Goal: Task Accomplishment & Management: Complete application form

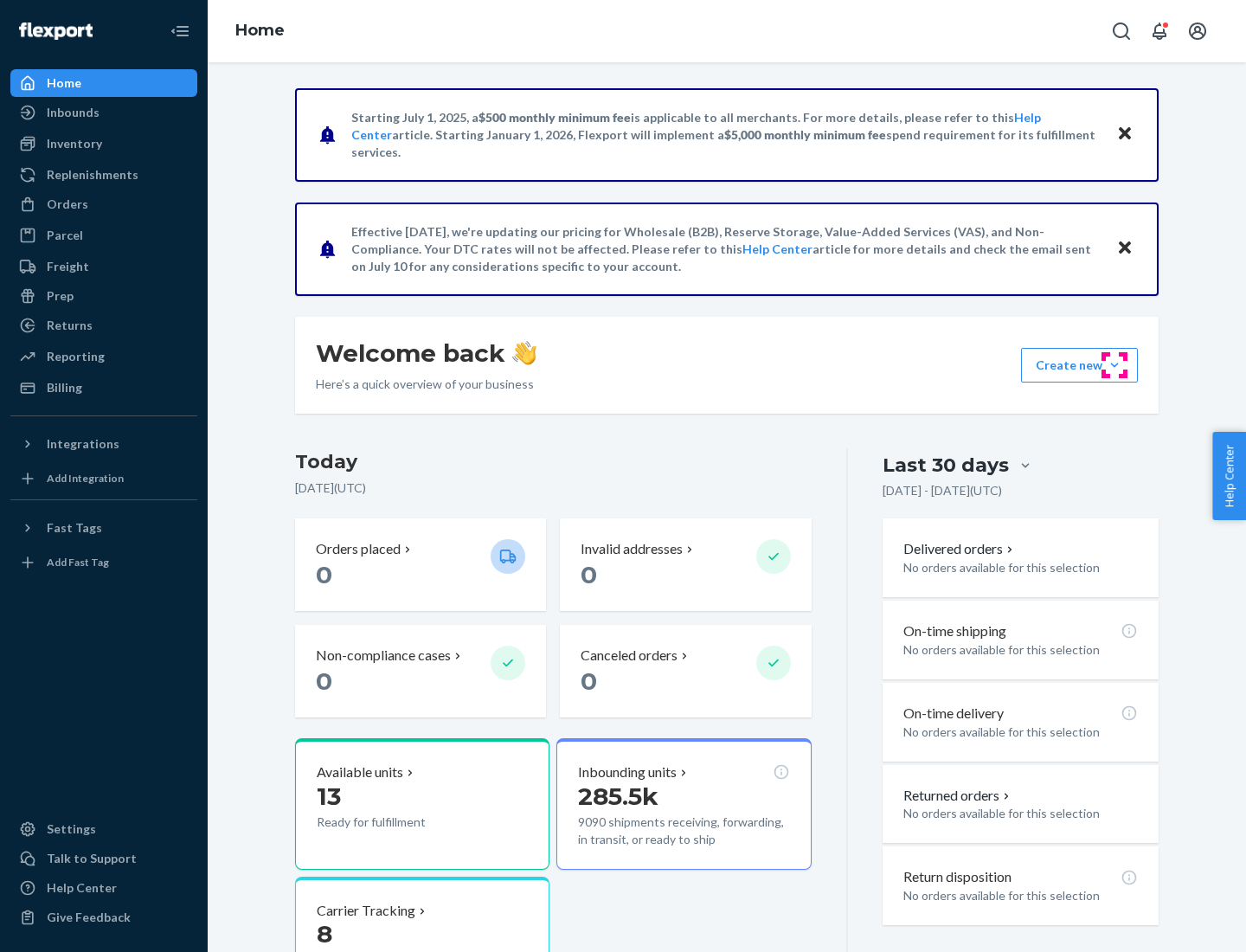
click at [1114, 365] on button "Create new Create new inbound Create new order Create new product" at bounding box center [1078, 364] width 116 height 35
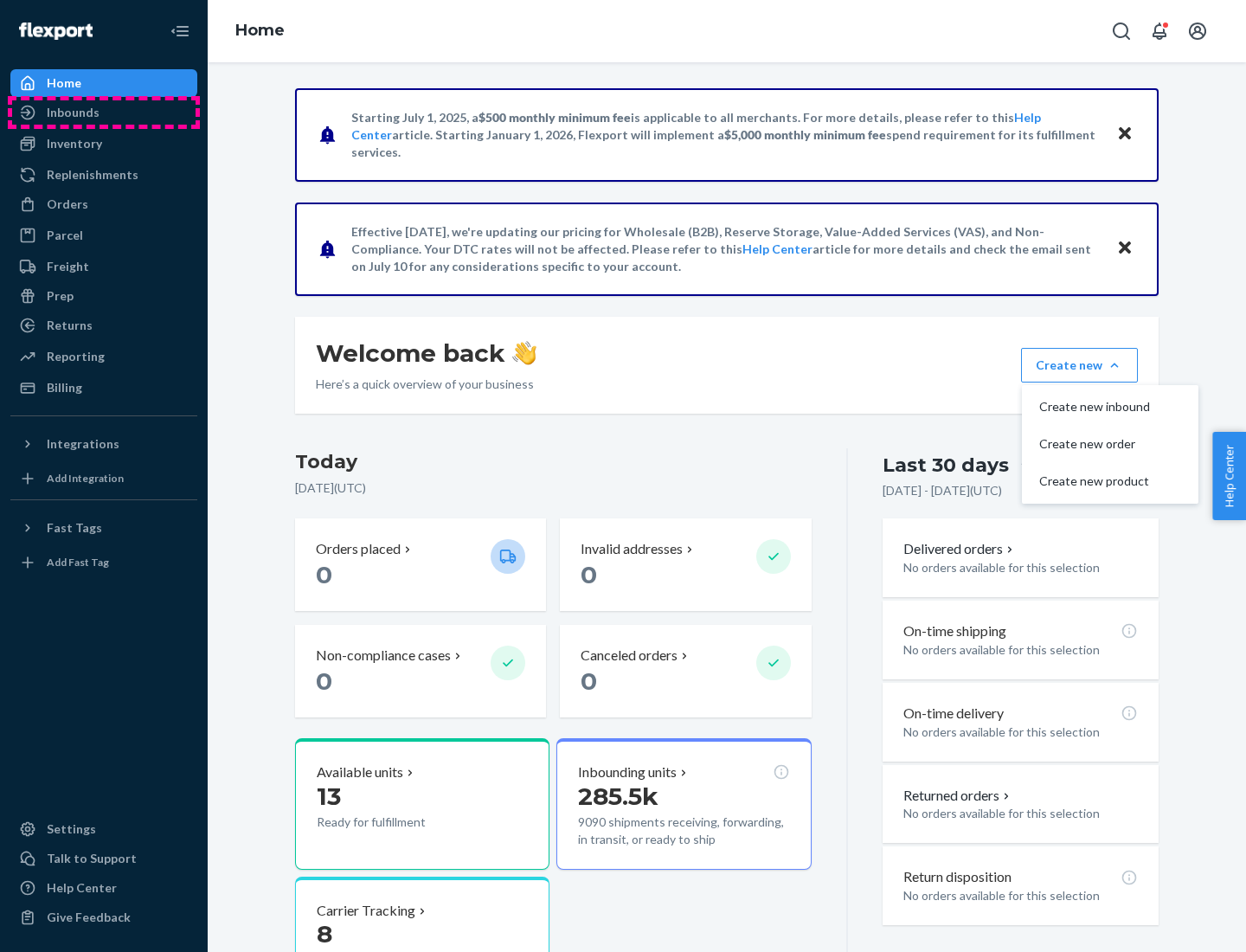
click at [104, 113] on div "Inbounds" at bounding box center [104, 112] width 183 height 24
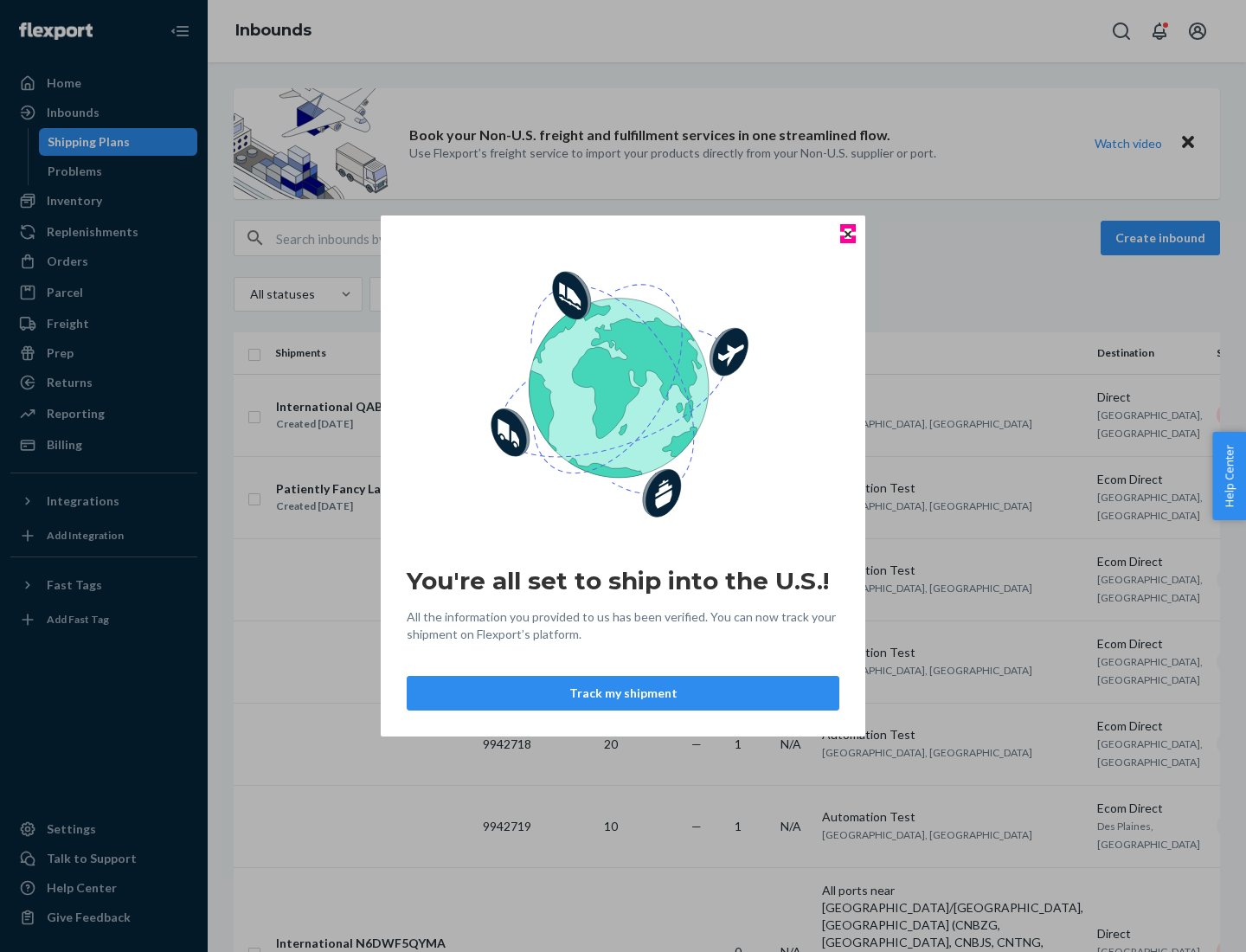
click at [847, 234] on icon "Close" at bounding box center [848, 234] width 7 height 7
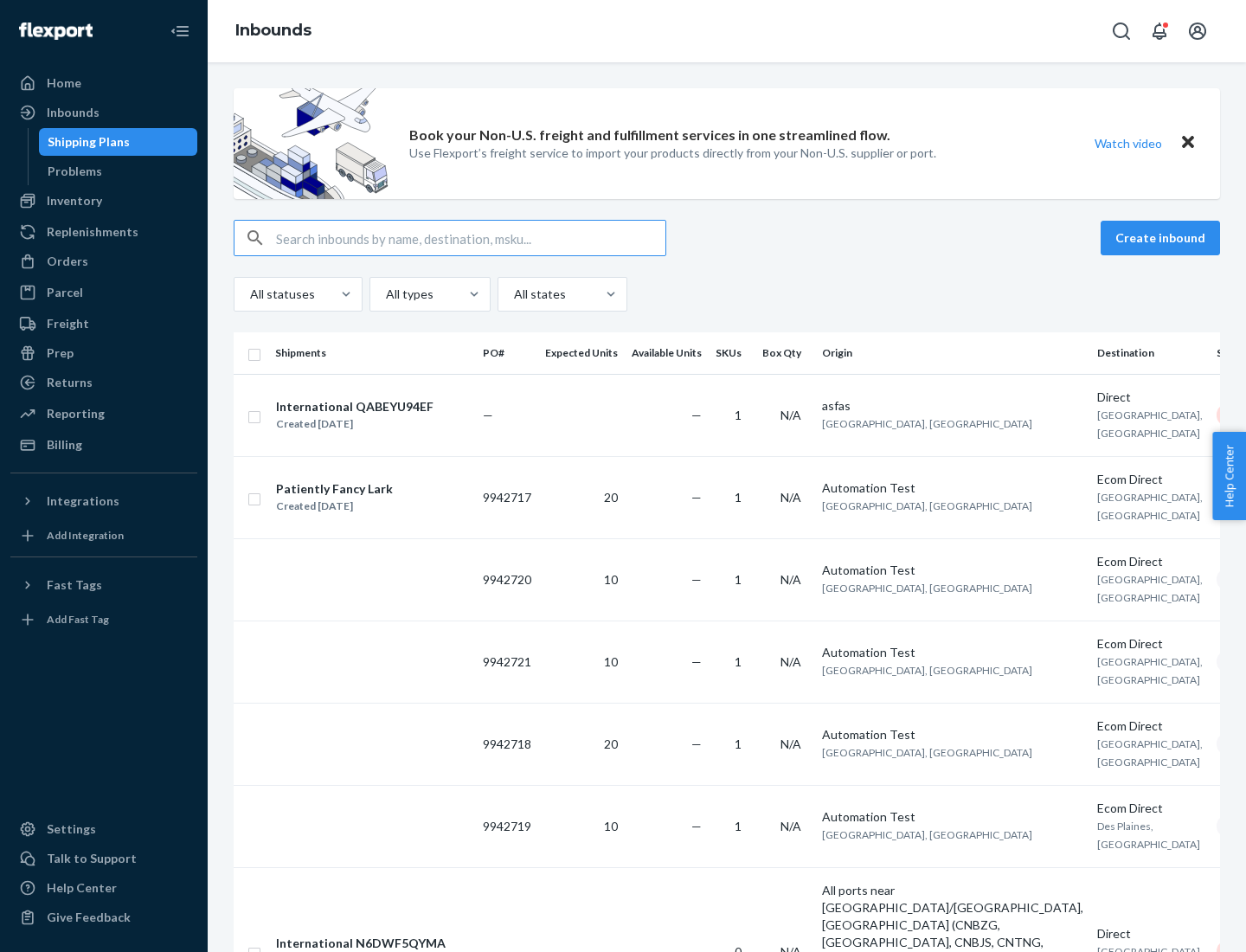
click at [1162, 238] on button "Create inbound" at bounding box center [1160, 237] width 119 height 35
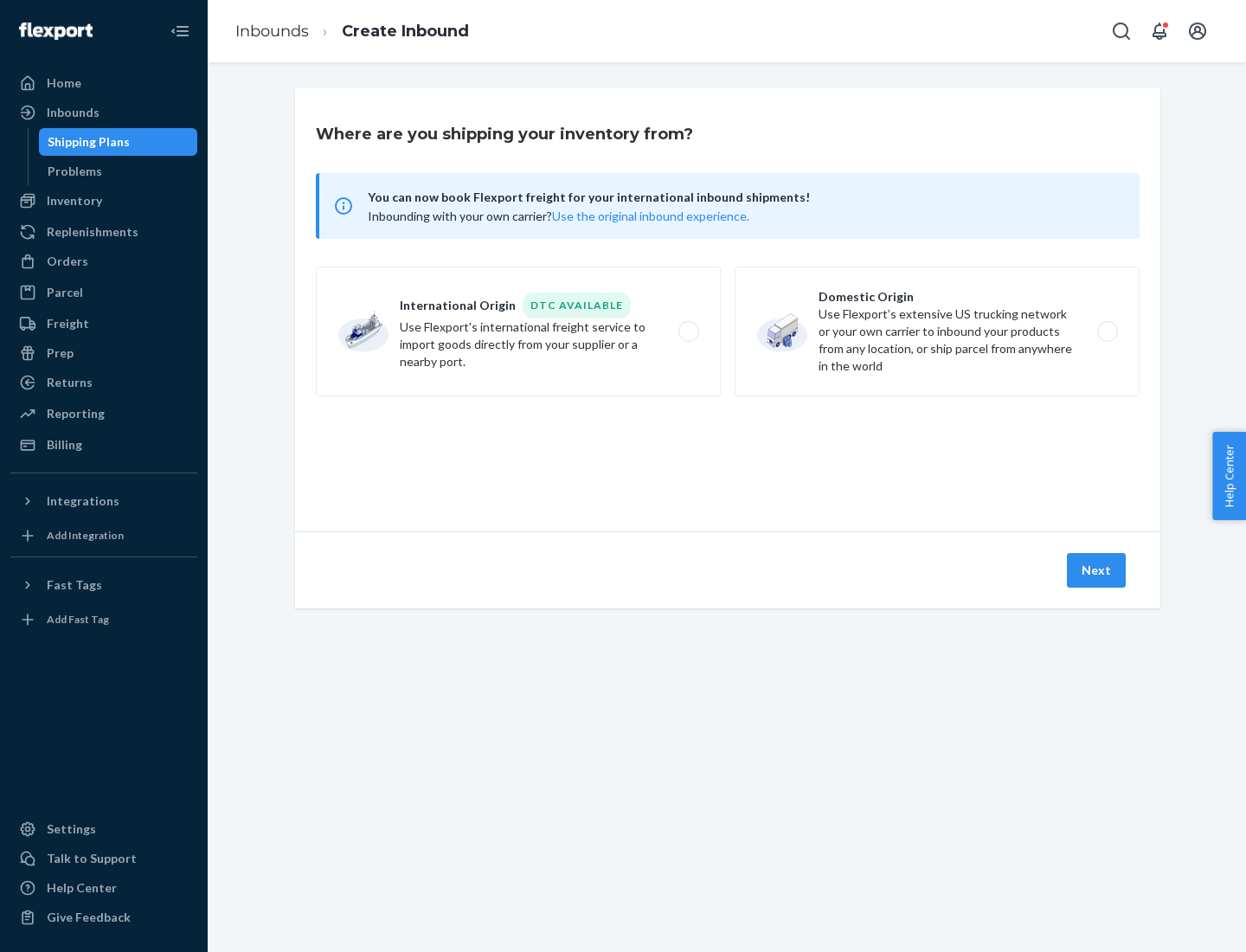
click at [937, 332] on label "Domestic Origin Use Flexport’s extensive US trucking network or your own carrie…" at bounding box center [936, 332] width 404 height 130
click at [1106, 332] on input "Domestic Origin Use Flexport’s extensive US trucking network or your own carrie…" at bounding box center [1112, 332] width 12 height 12
radio input "true"
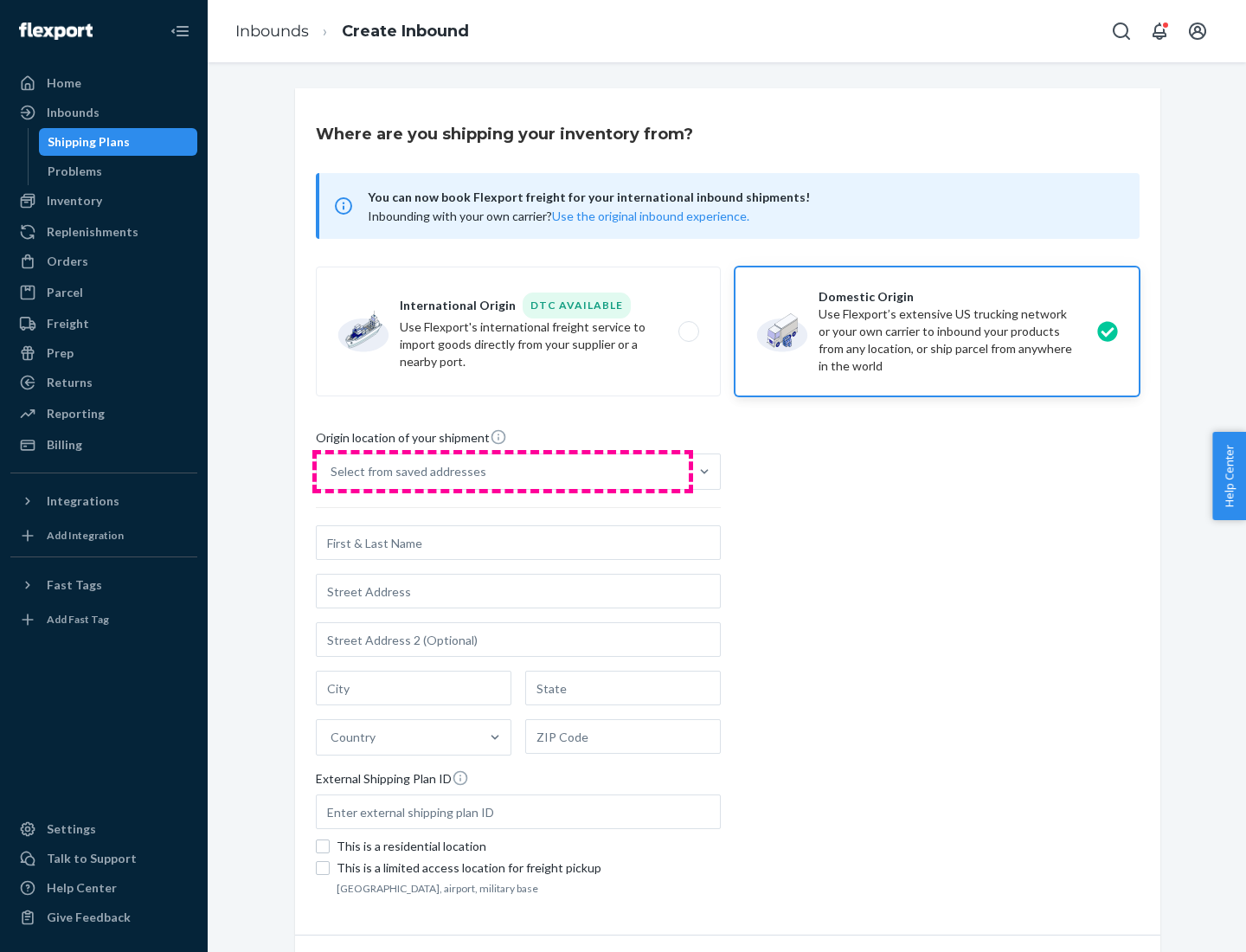
click at [502, 471] on div "Select from saved addresses" at bounding box center [502, 471] width 372 height 35
click at [332, 471] on input "Select from saved addresses" at bounding box center [331, 471] width 2 height 17
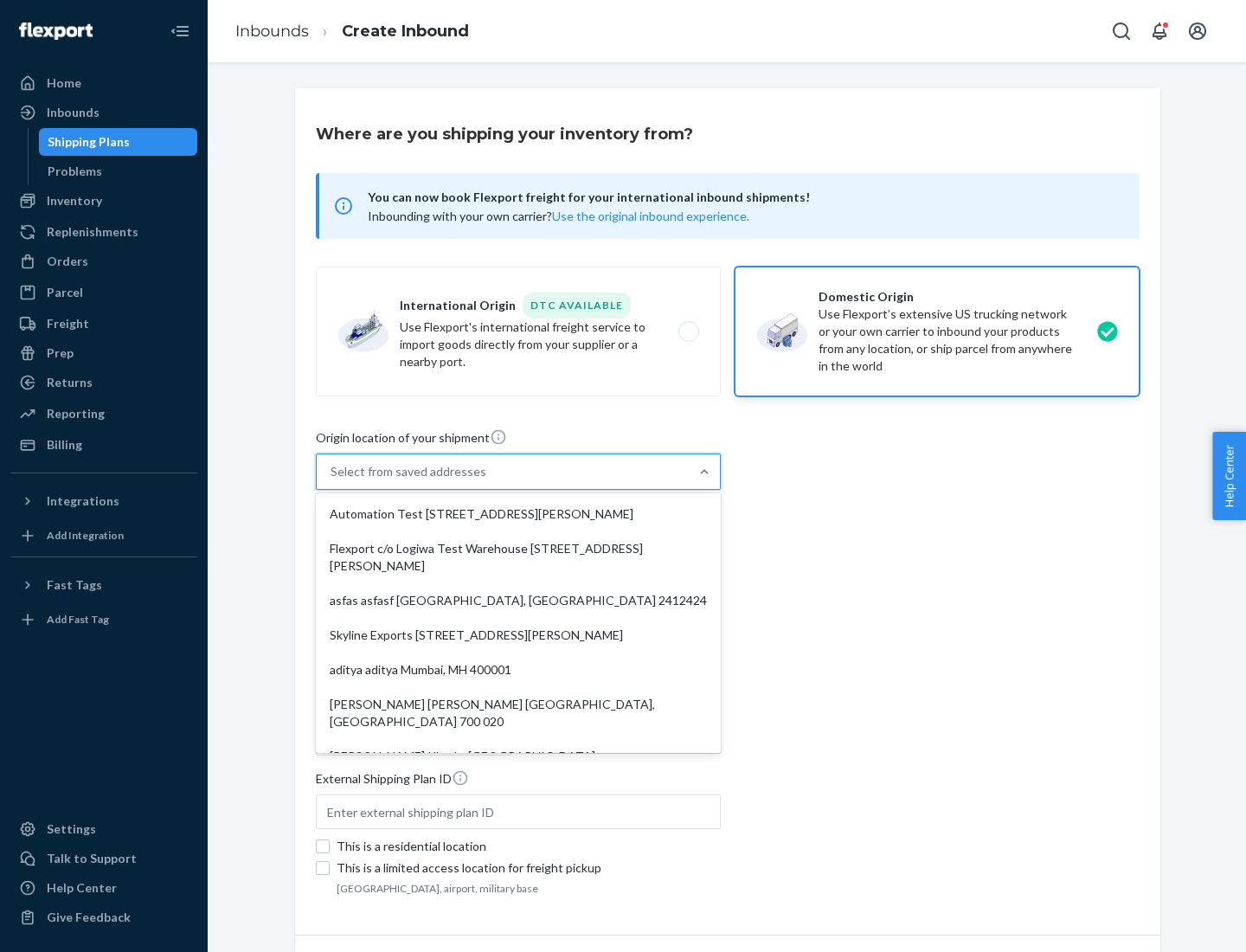
scroll to position [7, 0]
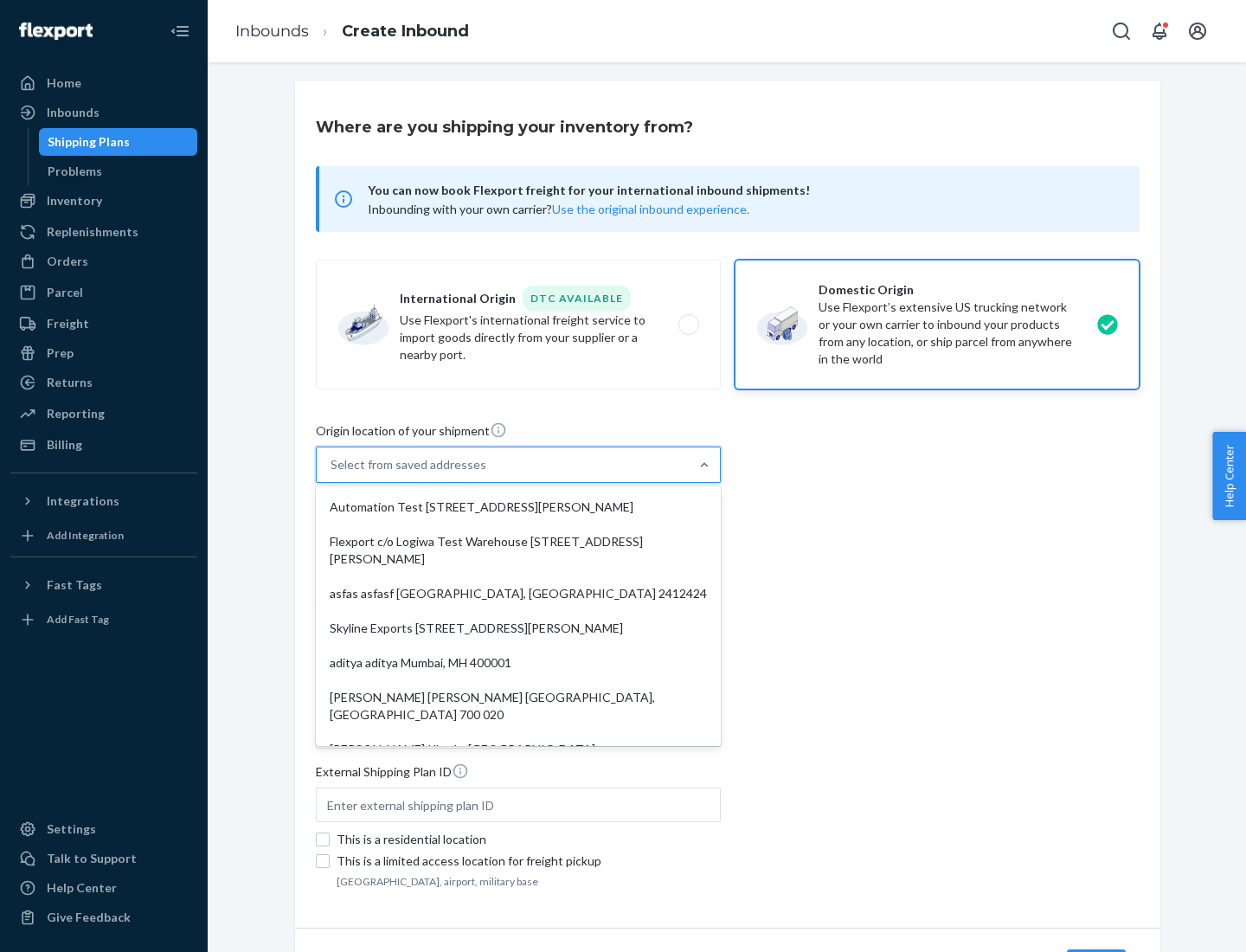
click at [518, 507] on div "Automation Test [STREET_ADDRESS][PERSON_NAME]" at bounding box center [518, 507] width 398 height 35
click at [332, 473] on input "option Automation Test [STREET_ADDRESS][PERSON_NAME]. 9 results available. Use …" at bounding box center [331, 464] width 2 height 17
type input "Automation Test"
type input "[STREET_ADDRESS][PERSON_NAME]"
type input "9th Floor"
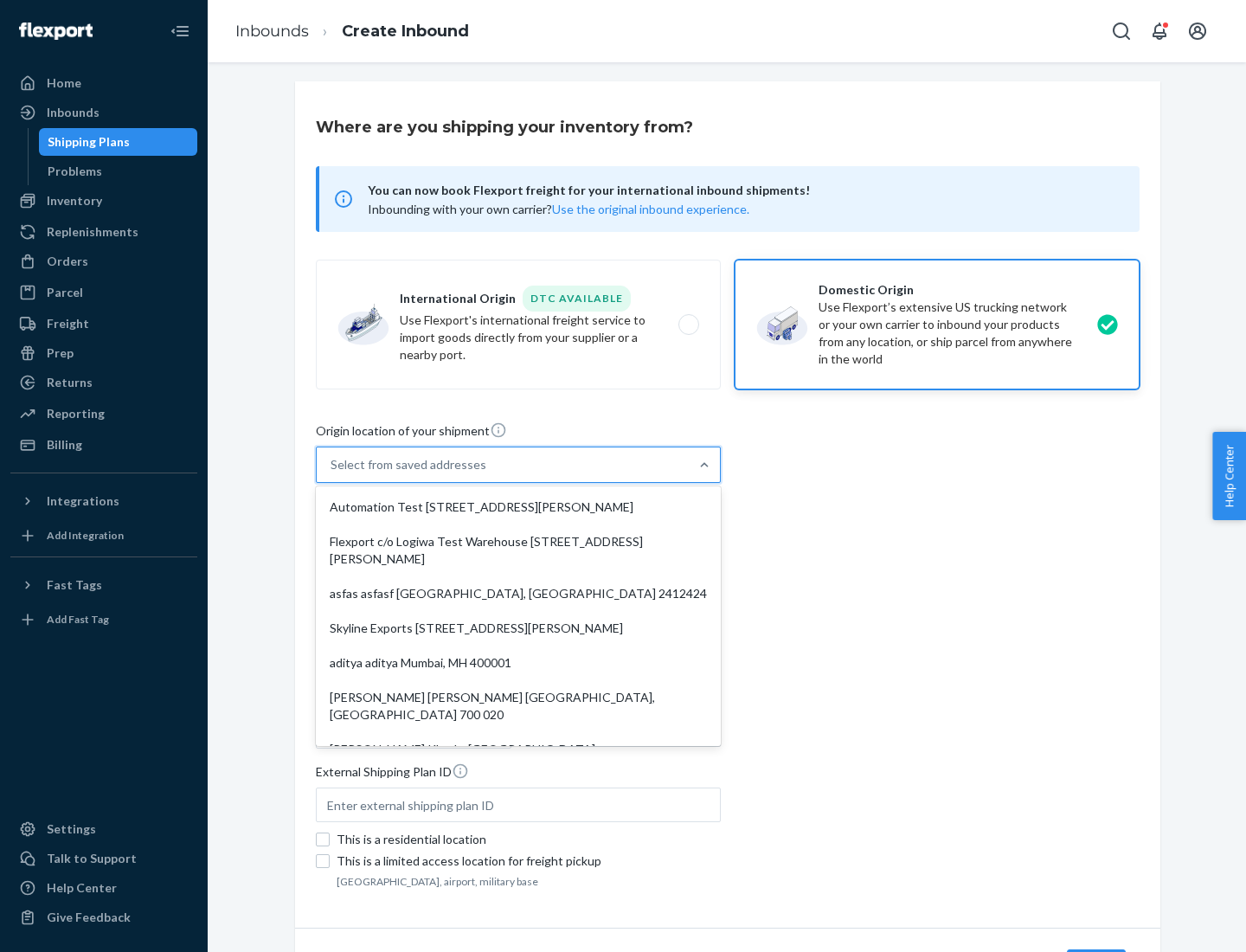
type input "[GEOGRAPHIC_DATA]"
type input "CA"
type input "94104"
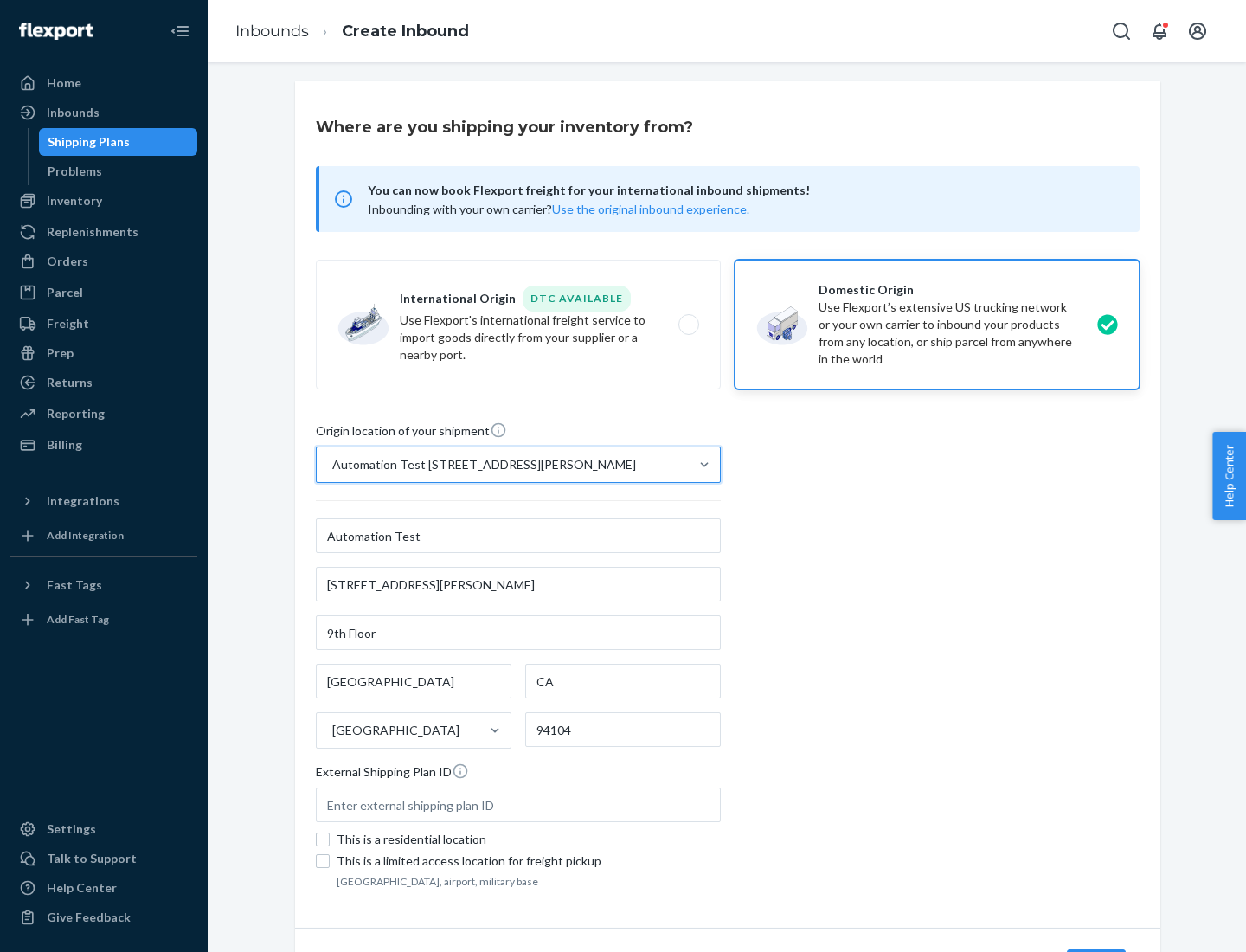
scroll to position [101, 0]
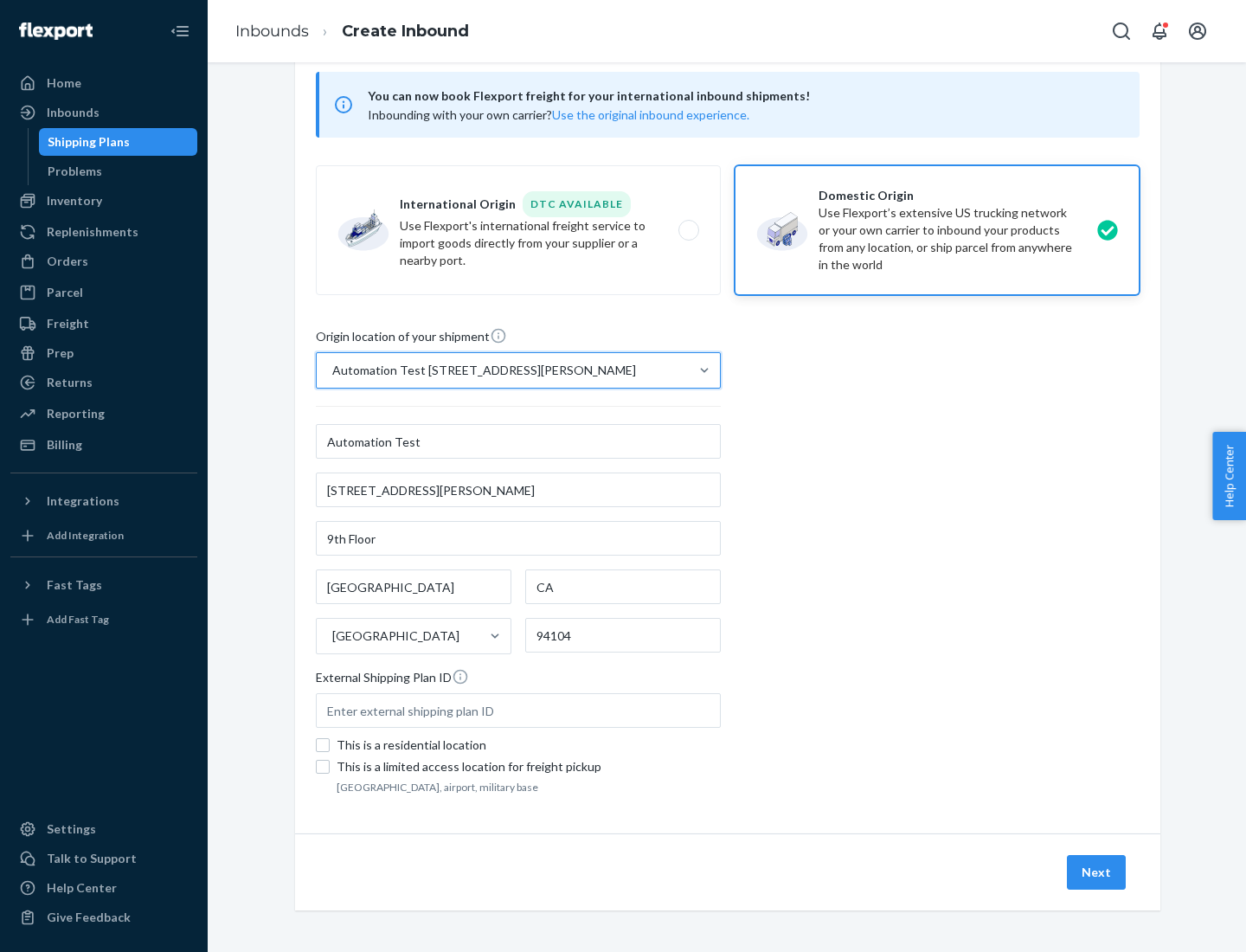
click at [1097, 872] on button "Next" at bounding box center [1096, 872] width 59 height 35
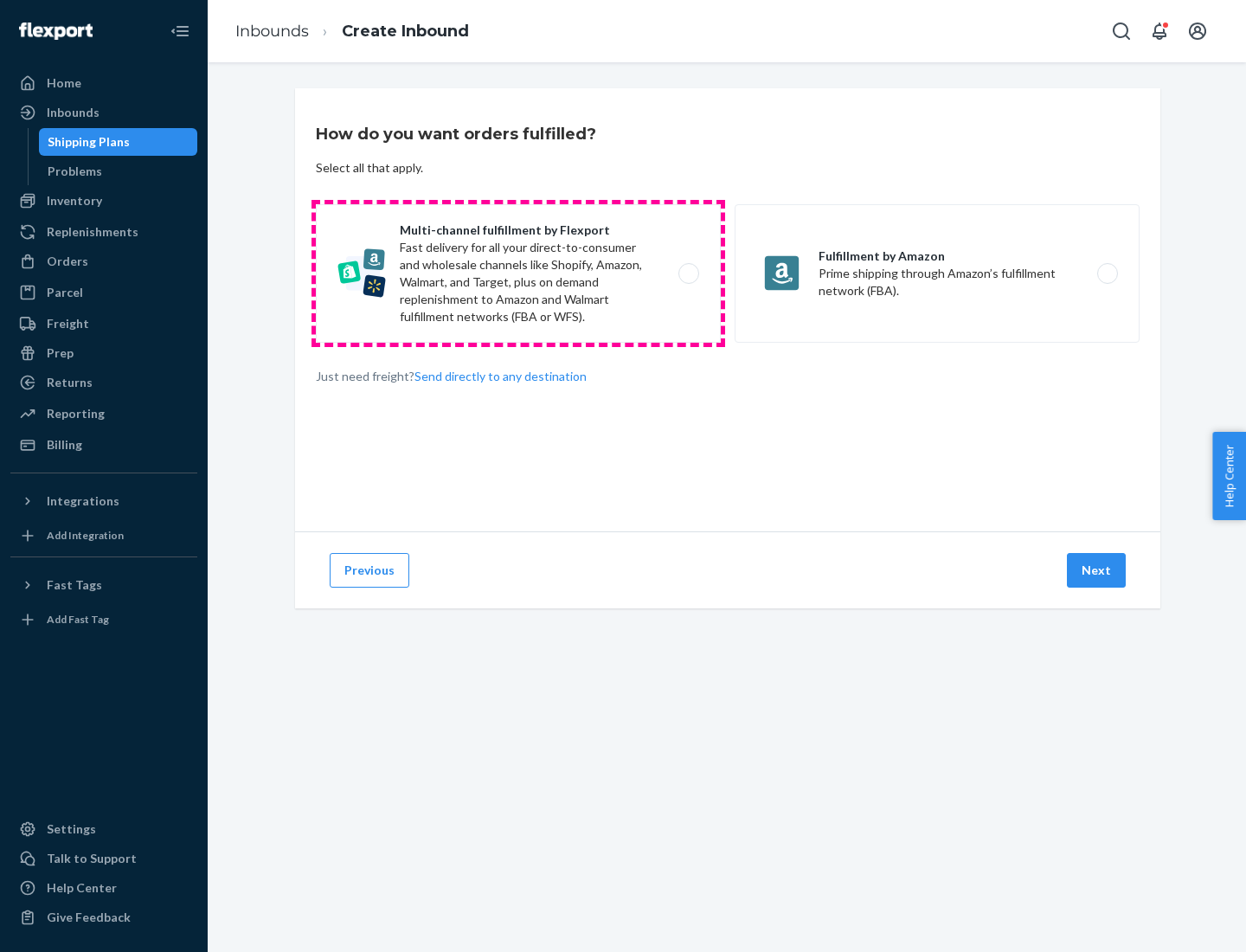
click at [518, 274] on label "Multi-channel fulfillment by Flexport Fast delivery for all your direct-to-cons…" at bounding box center [517, 274] width 404 height 139
click at [688, 274] on input "Multi-channel fulfillment by Flexport Fast delivery for all your direct-to-cons…" at bounding box center [693, 274] width 12 height 12
radio input "true"
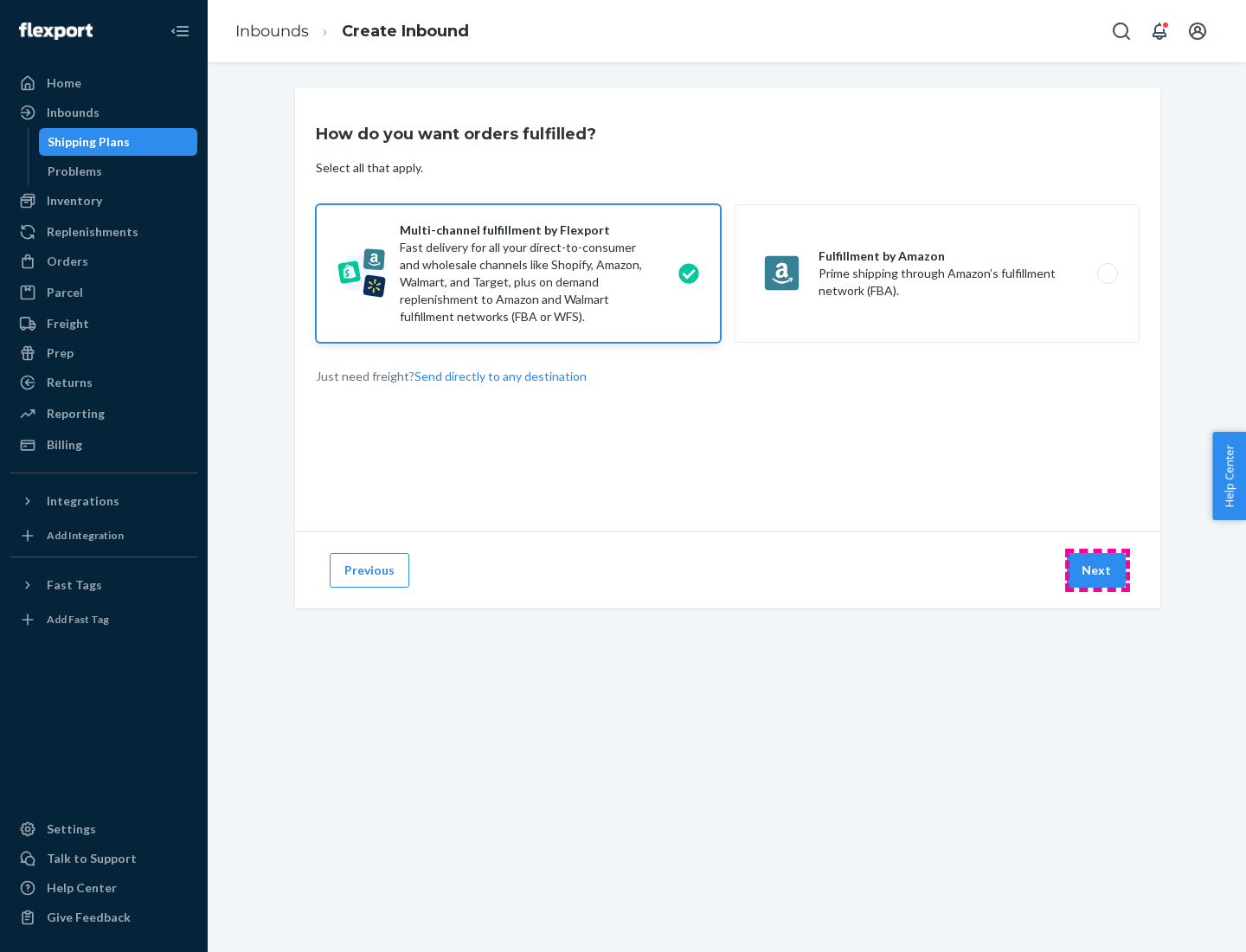
click at [1097, 570] on button "Next" at bounding box center [1096, 570] width 59 height 35
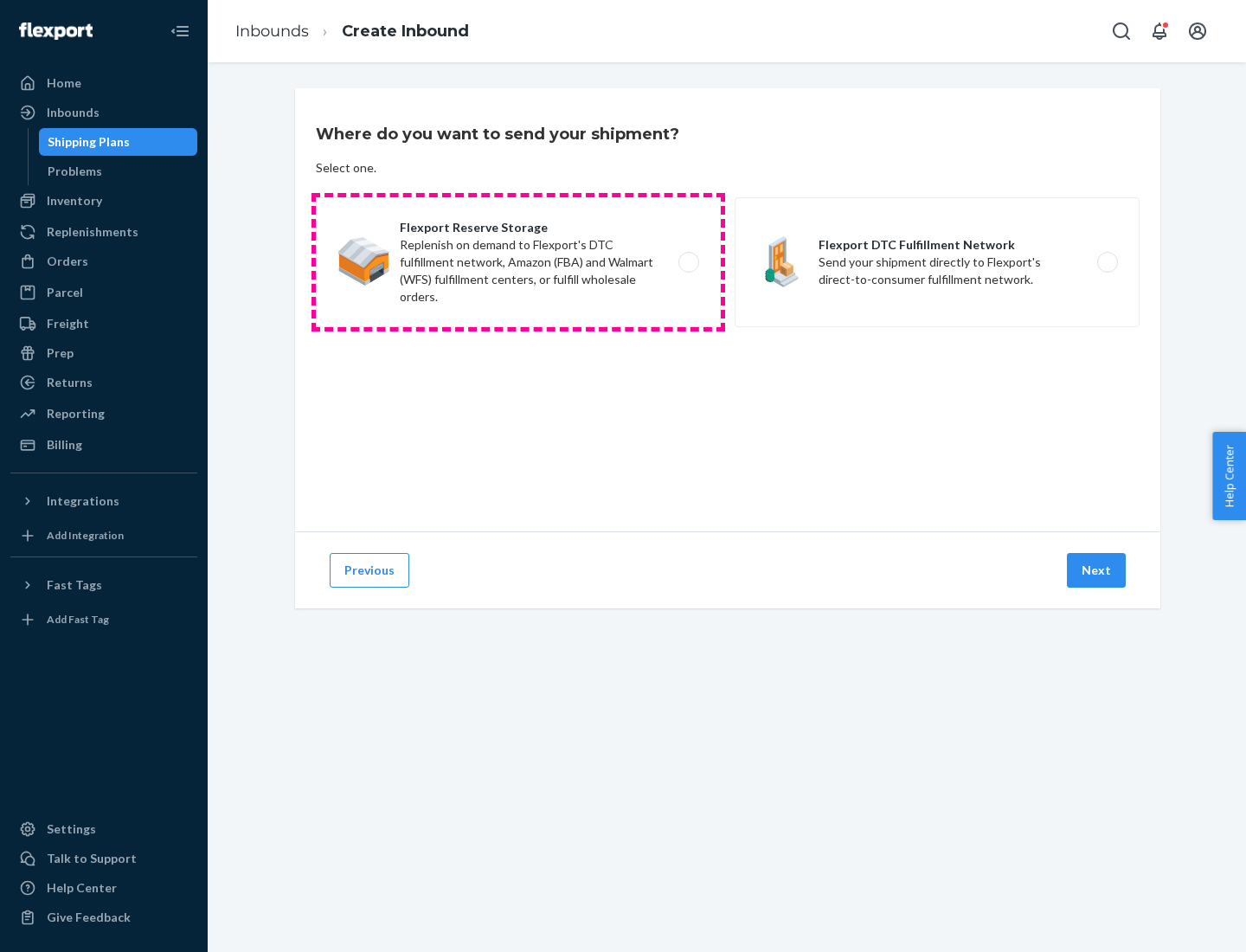
click at [518, 262] on label "Flexport Reserve Storage Replenish on demand to Flexport's DTC fulfillment netw…" at bounding box center [517, 262] width 404 height 130
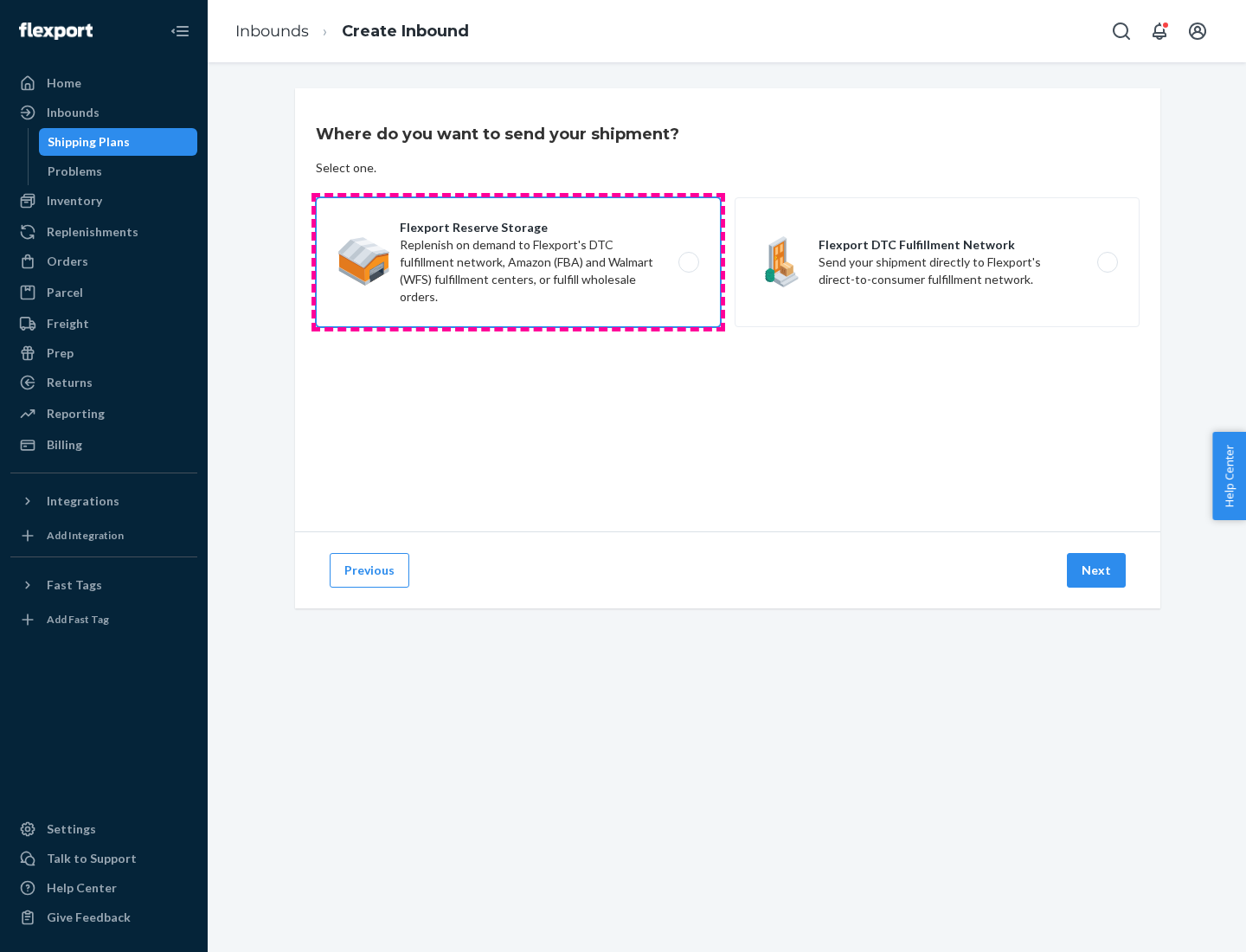
click at [688, 262] on input "Flexport Reserve Storage Replenish on demand to Flexport's DTC fulfillment netw…" at bounding box center [693, 262] width 12 height 12
radio input "true"
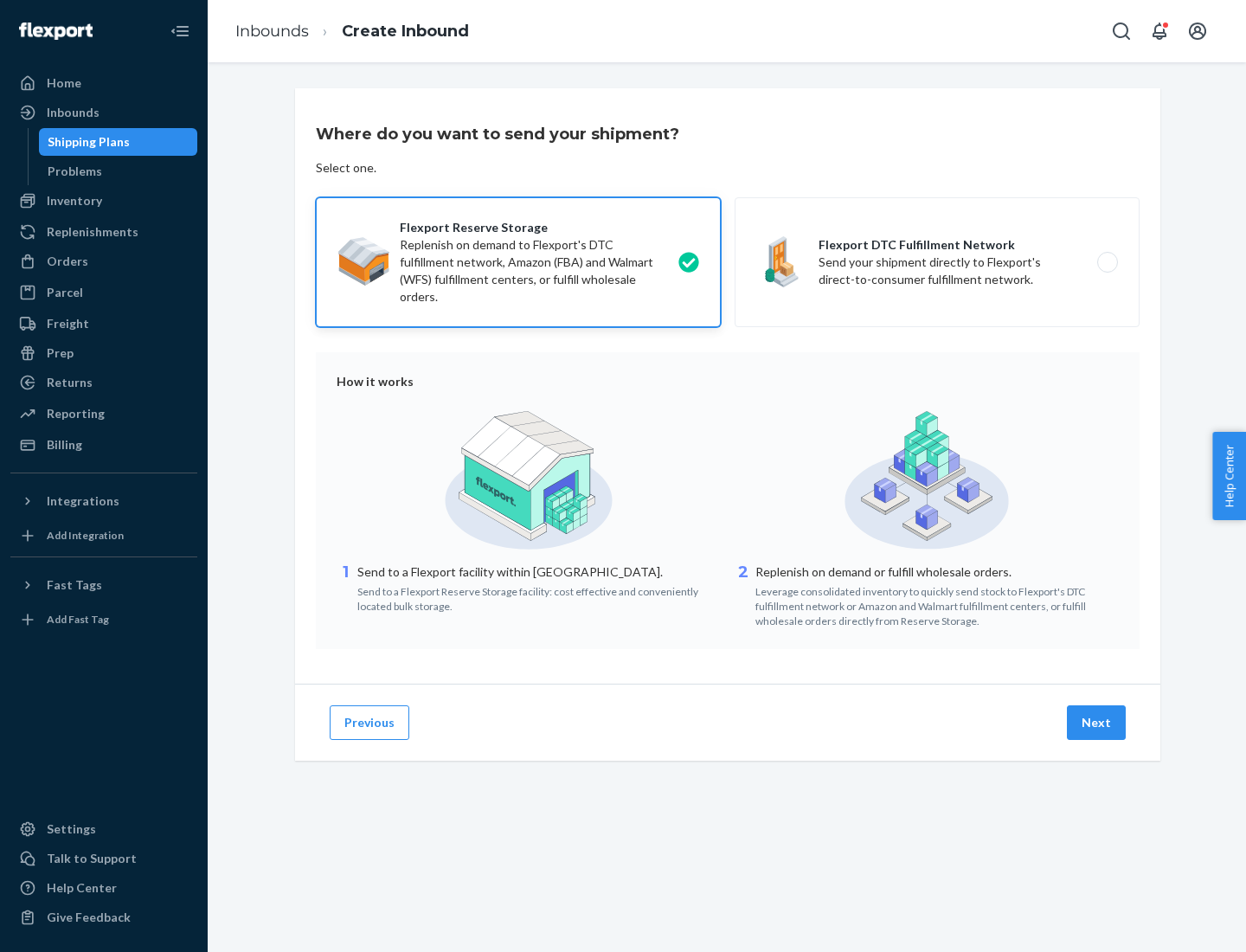
click at [1097, 723] on button "Next" at bounding box center [1096, 722] width 59 height 35
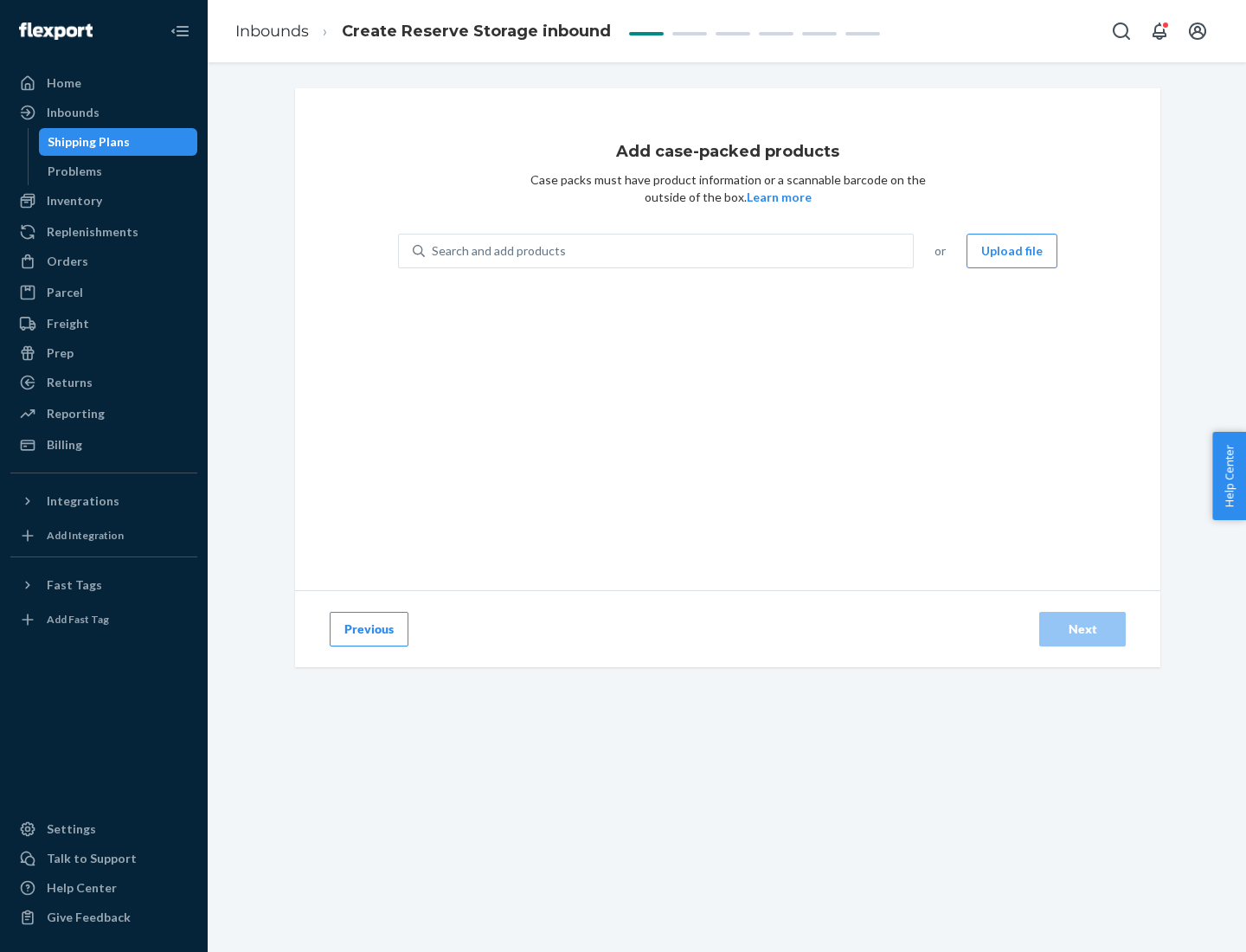
click at [669, 251] on div "Search and add products" at bounding box center [668, 251] width 488 height 31
click at [434, 251] on input "Search and add products" at bounding box center [433, 251] width 2 height 17
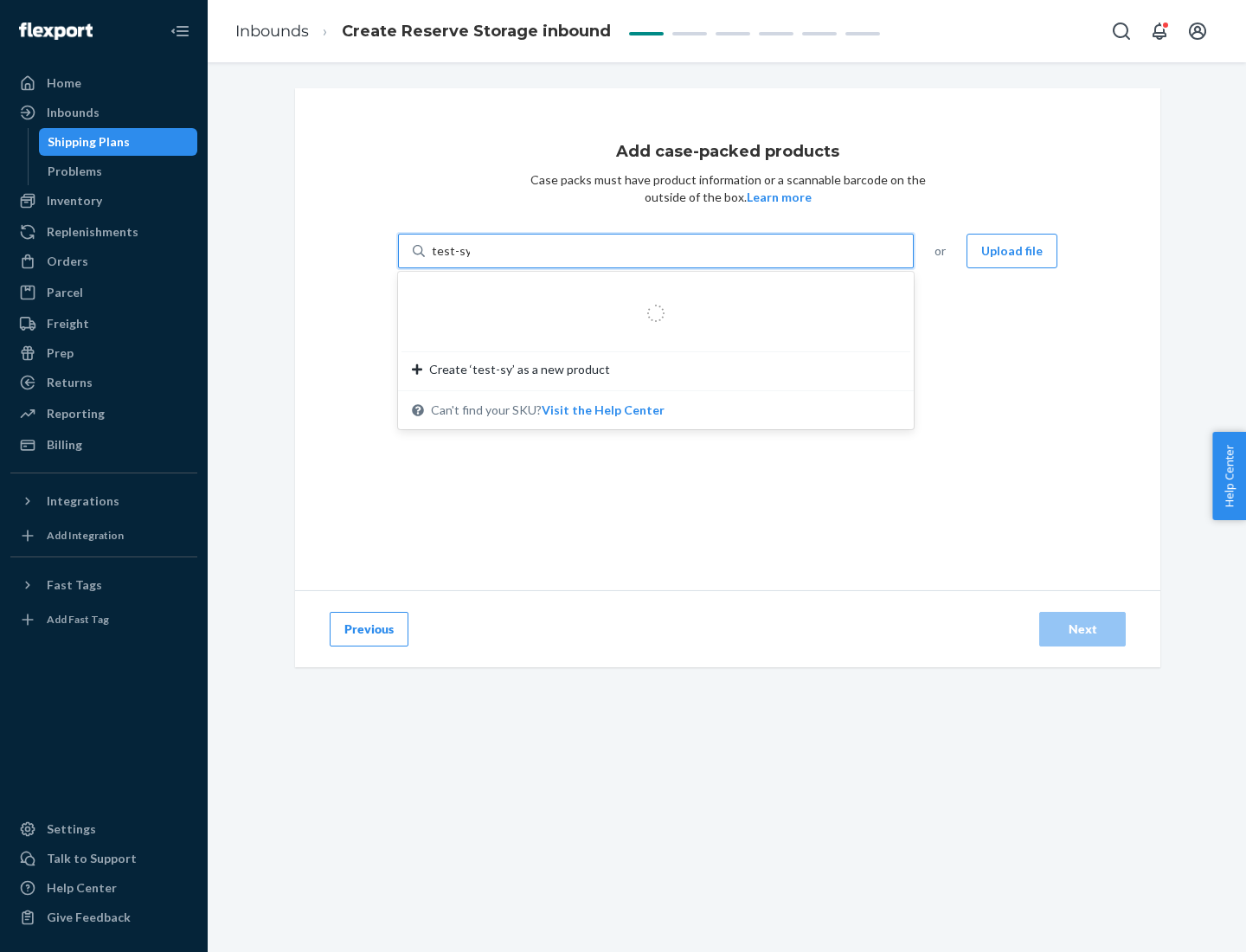
type input "test-syn"
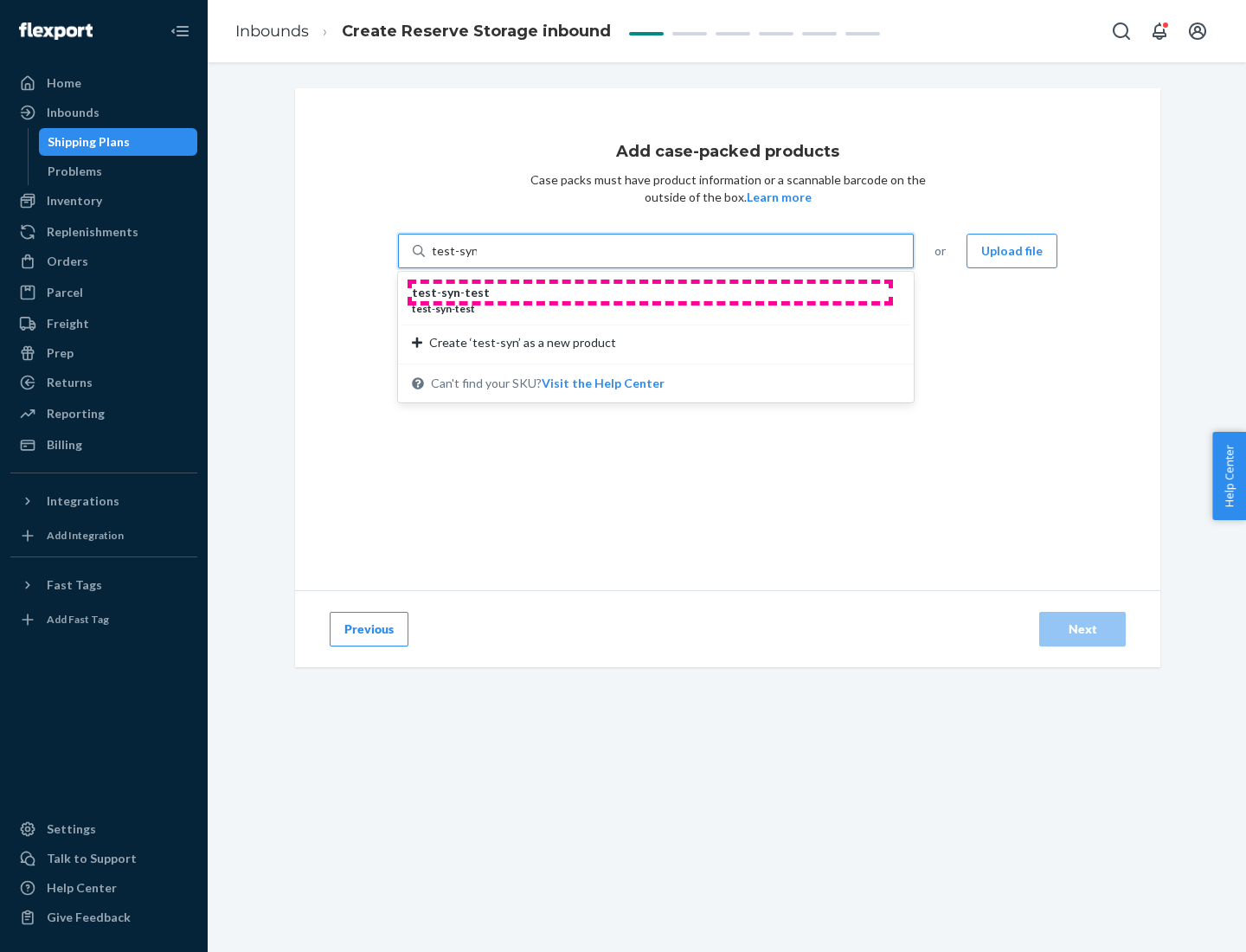
click at [650, 292] on div "test - syn - test" at bounding box center [648, 292] width 474 height 17
click at [476, 260] on input "test-syn" at bounding box center [454, 251] width 45 height 17
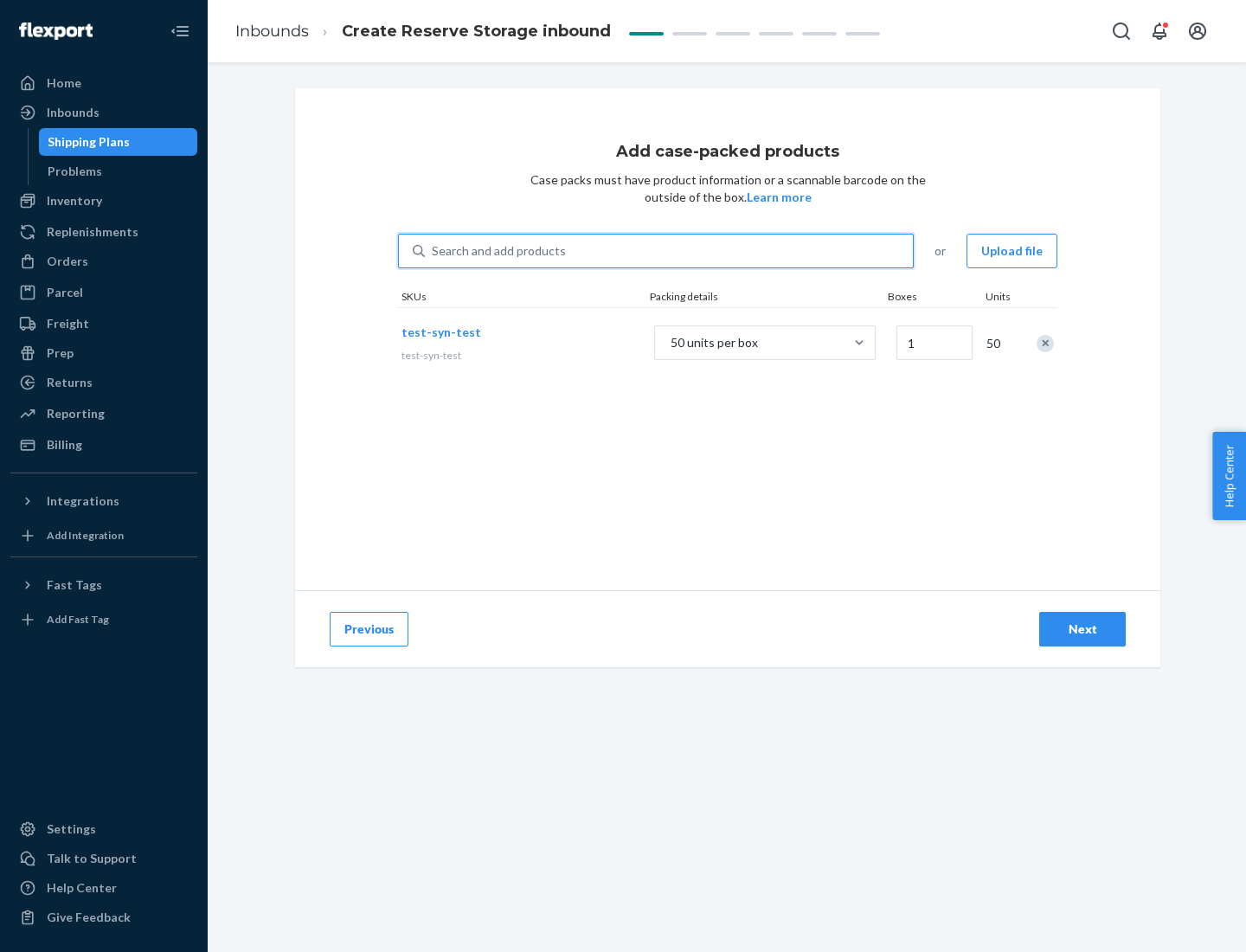
type input "1"
click at [1082, 629] on div "Next" at bounding box center [1082, 628] width 57 height 17
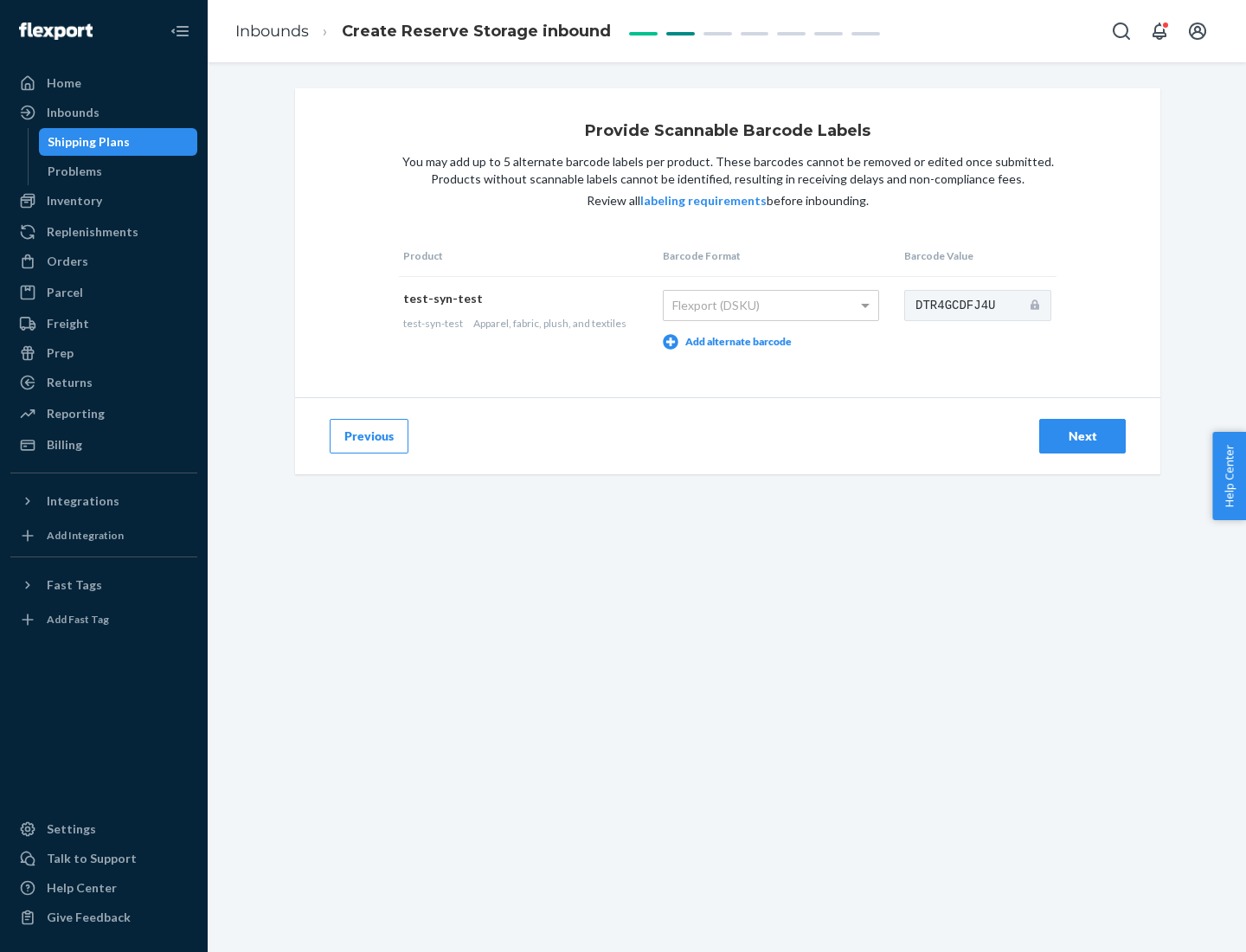
click at [1082, 436] on div "Next" at bounding box center [1082, 436] width 57 height 17
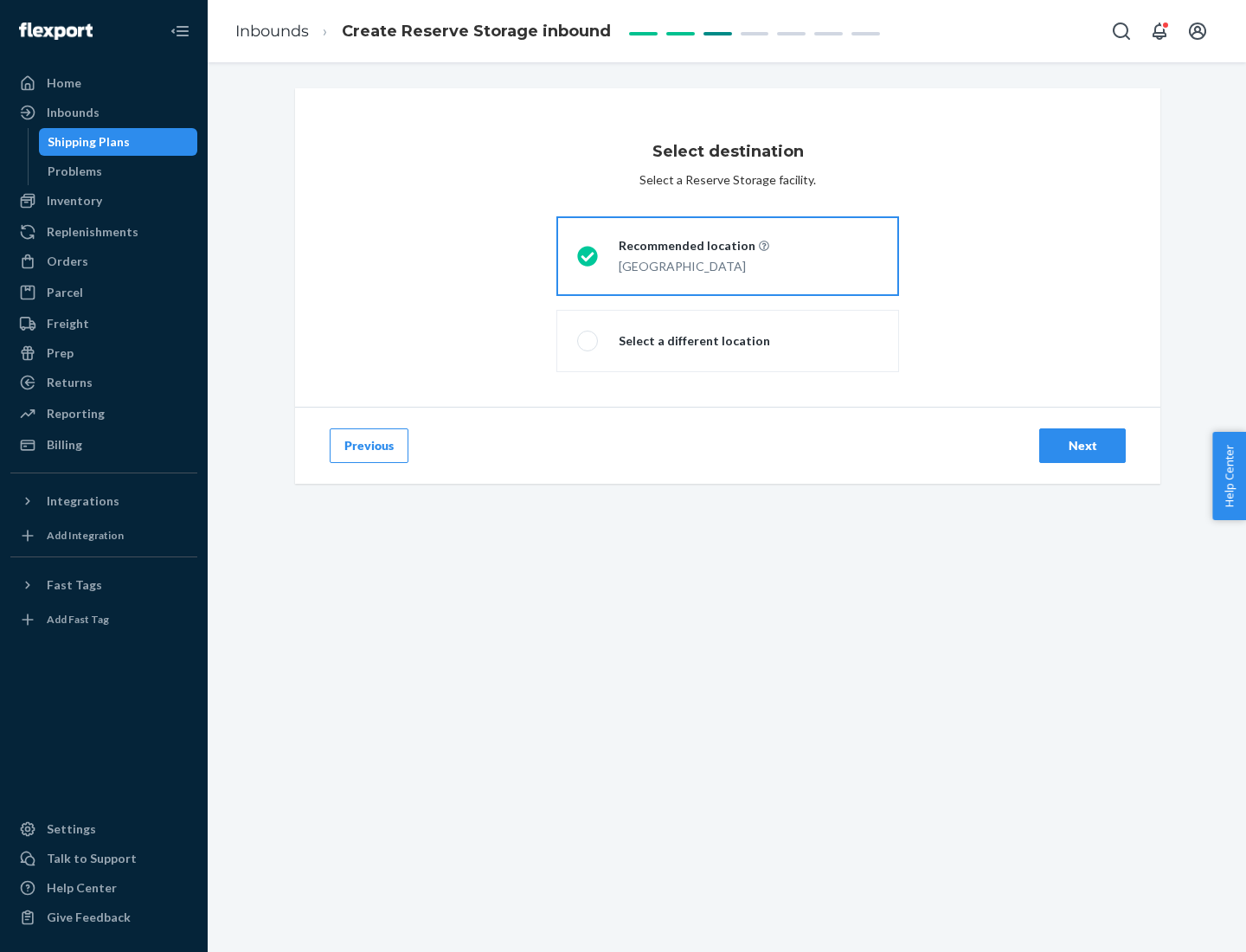
click at [1082, 445] on div "Next" at bounding box center [1082, 445] width 57 height 17
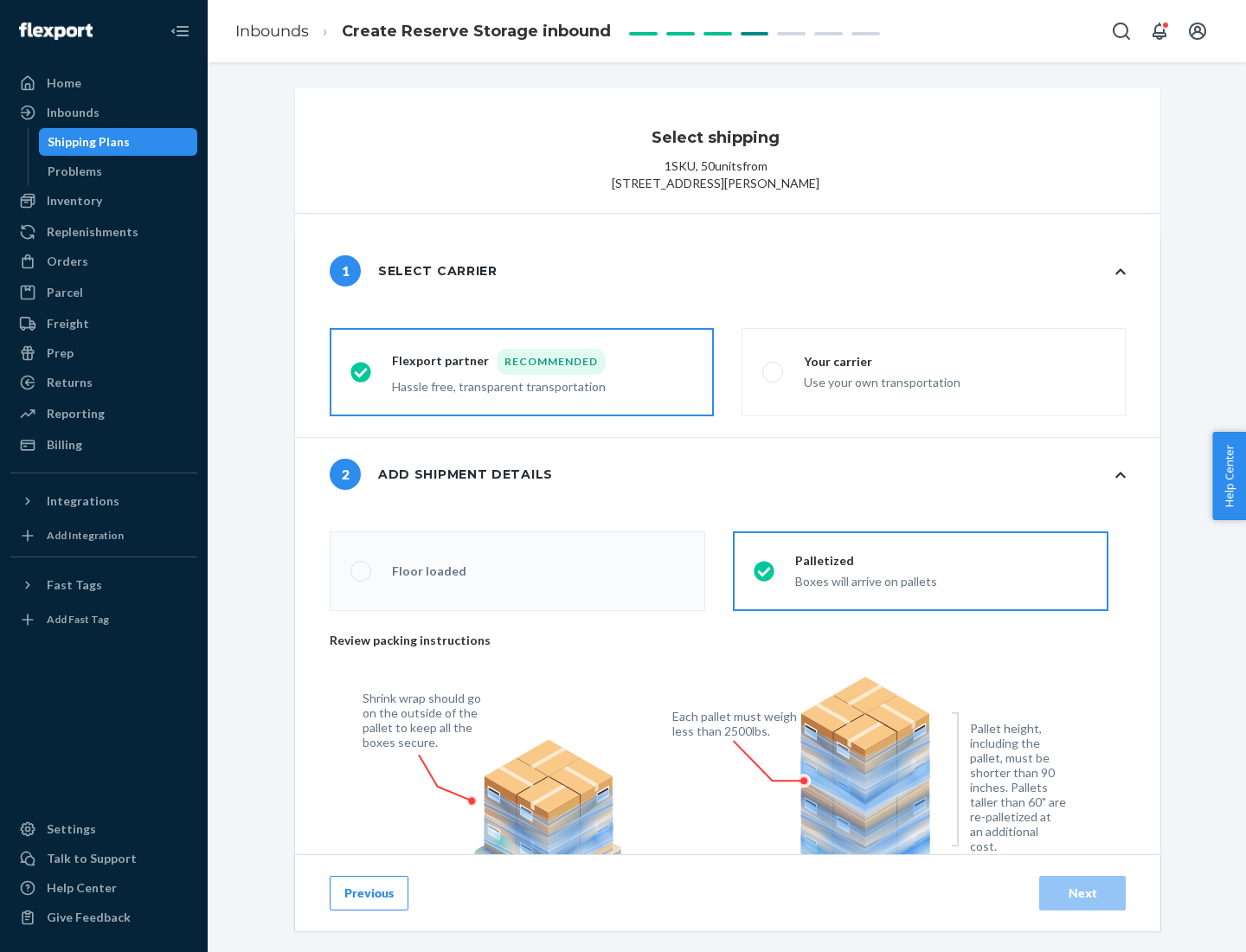
radio input "false"
type input "1"
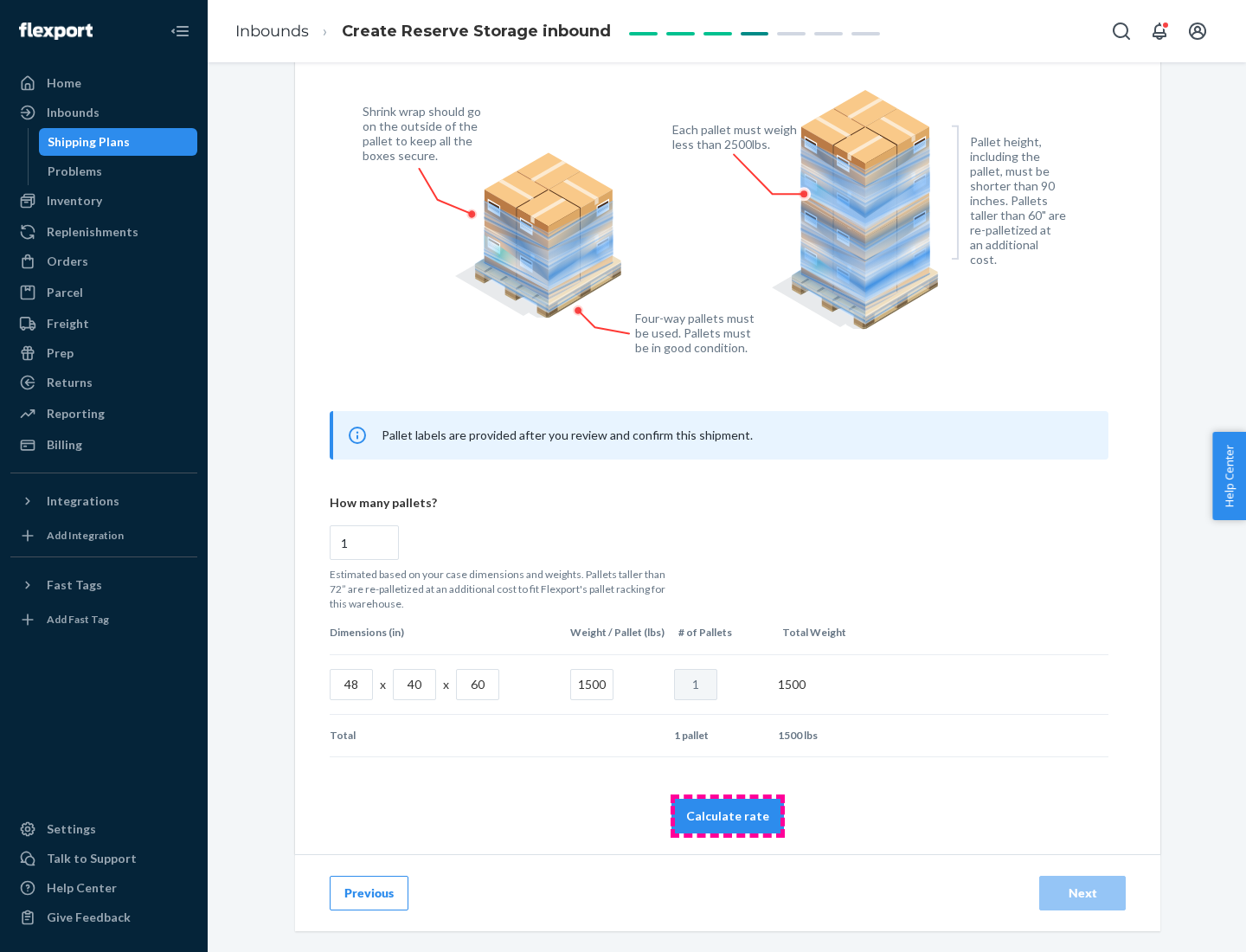
click at [728, 815] on button "Calculate rate" at bounding box center [727, 815] width 113 height 35
radio input "false"
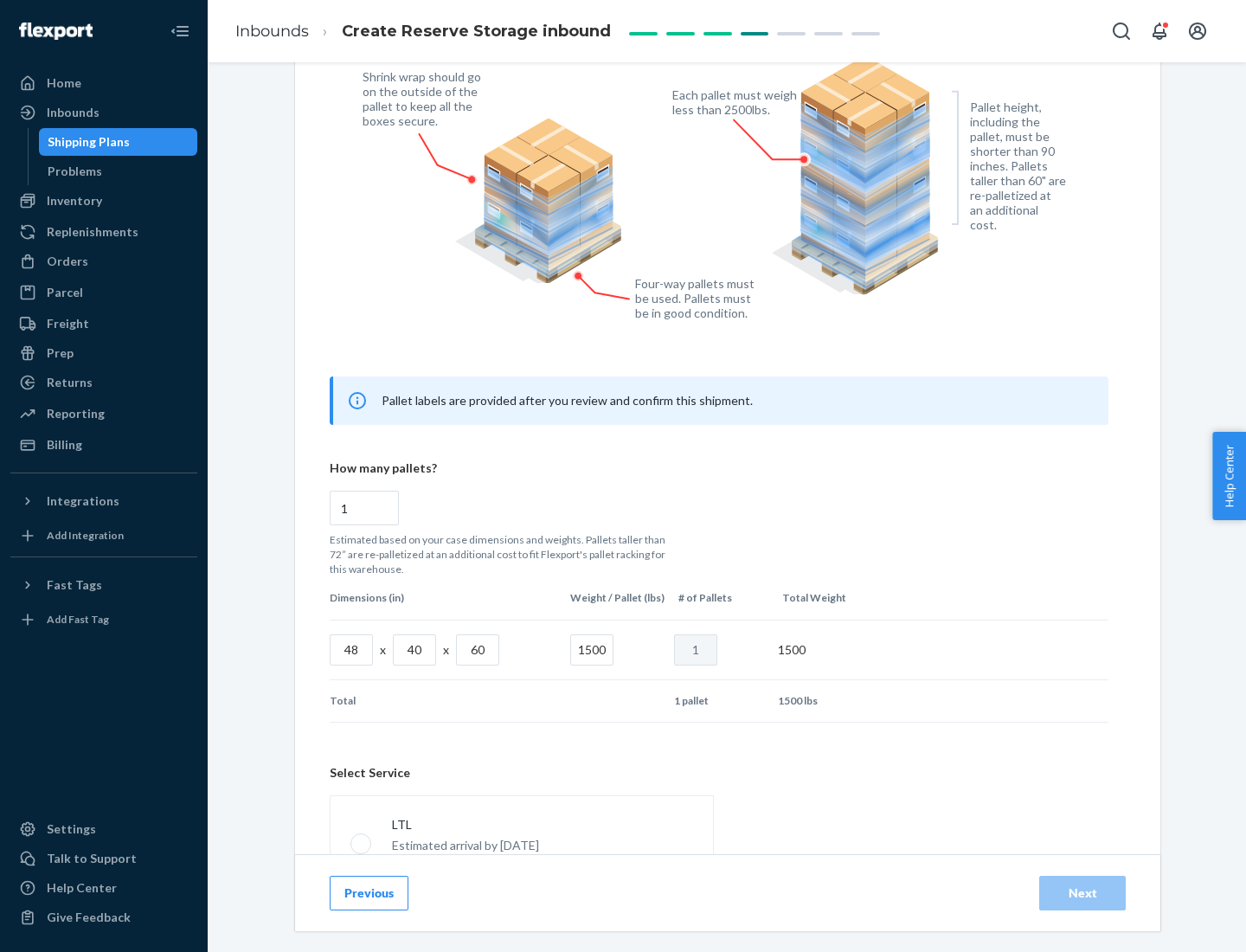
scroll to position [764, 0]
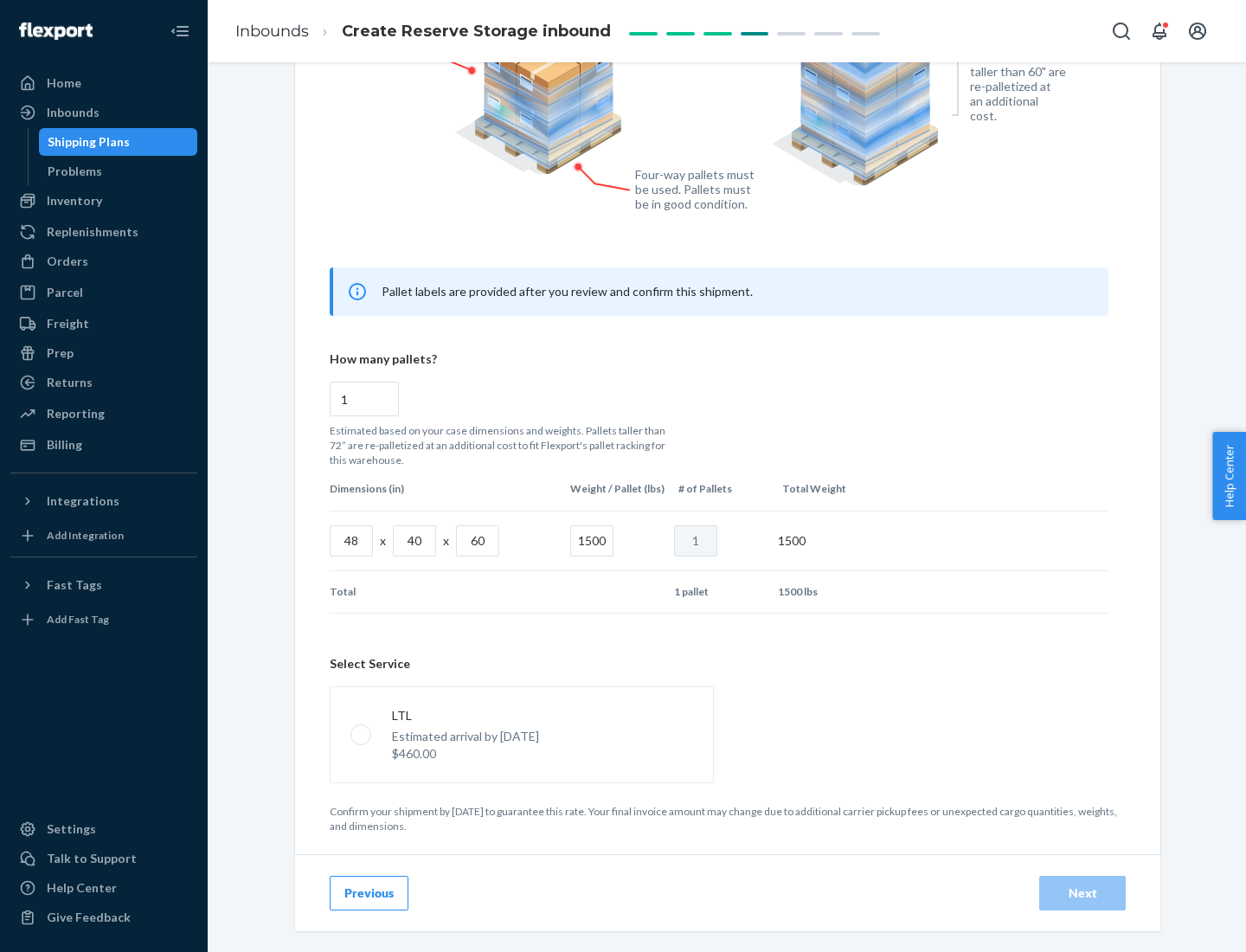
click at [521, 733] on p "Estimated arrival by [DATE]" at bounding box center [465, 736] width 147 height 17
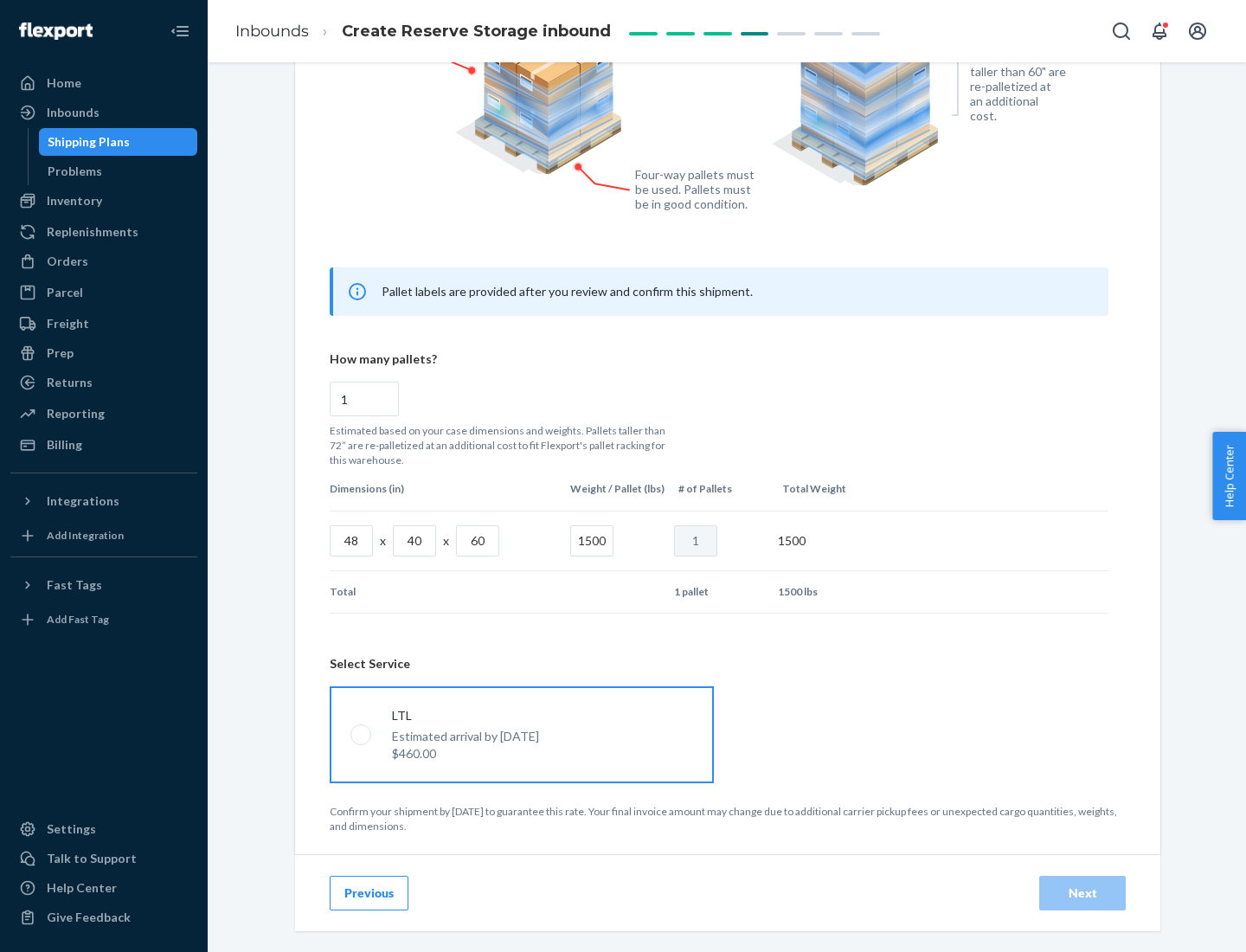
click at [362, 733] on input "LTL Estimated arrival by [DATE] $460.00" at bounding box center [355, 733] width 12 height 12
radio input "true"
radio input "false"
click at [1082, 892] on div "Next" at bounding box center [1082, 892] width 57 height 17
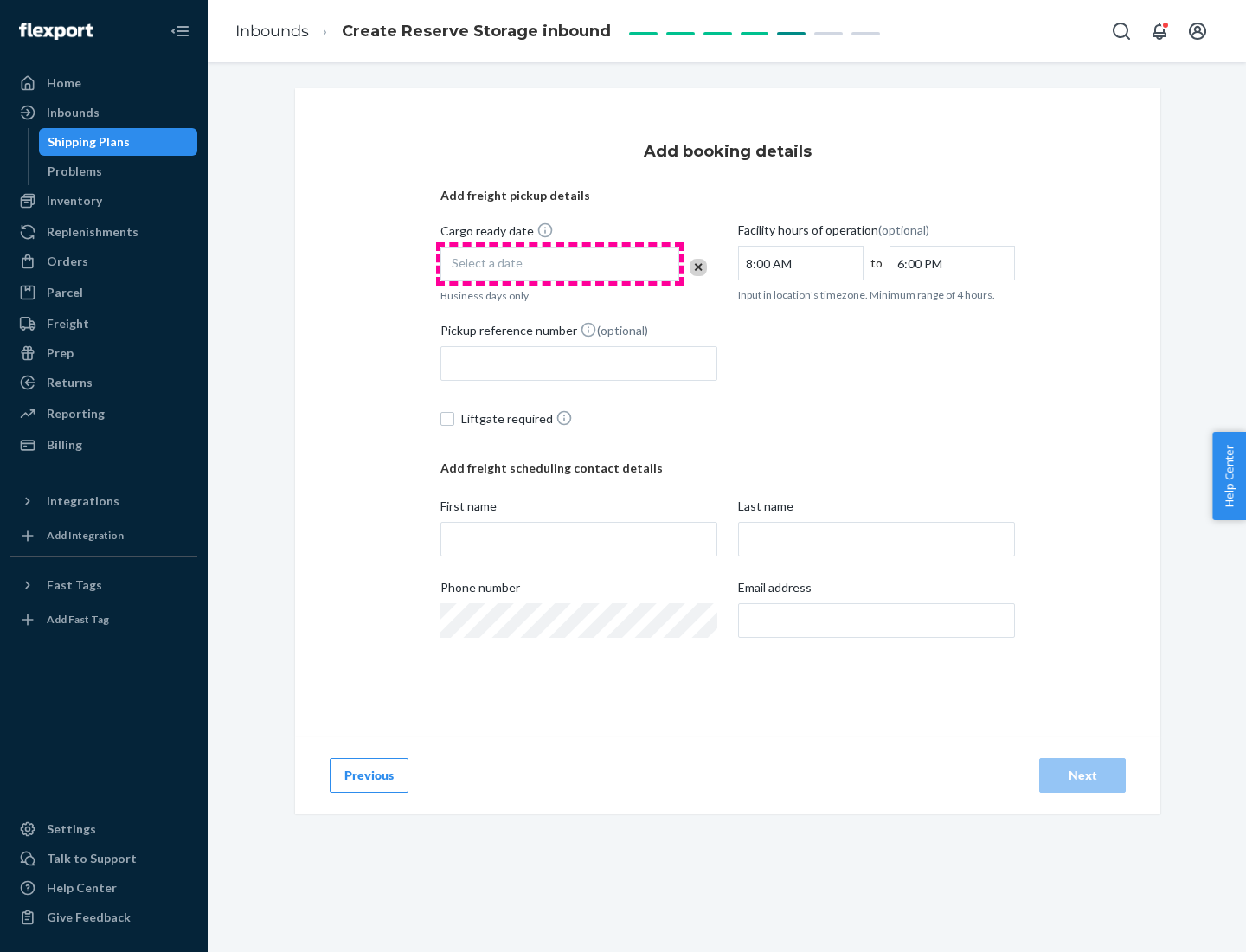
click at [560, 264] on div "Select a date" at bounding box center [559, 263] width 239 height 35
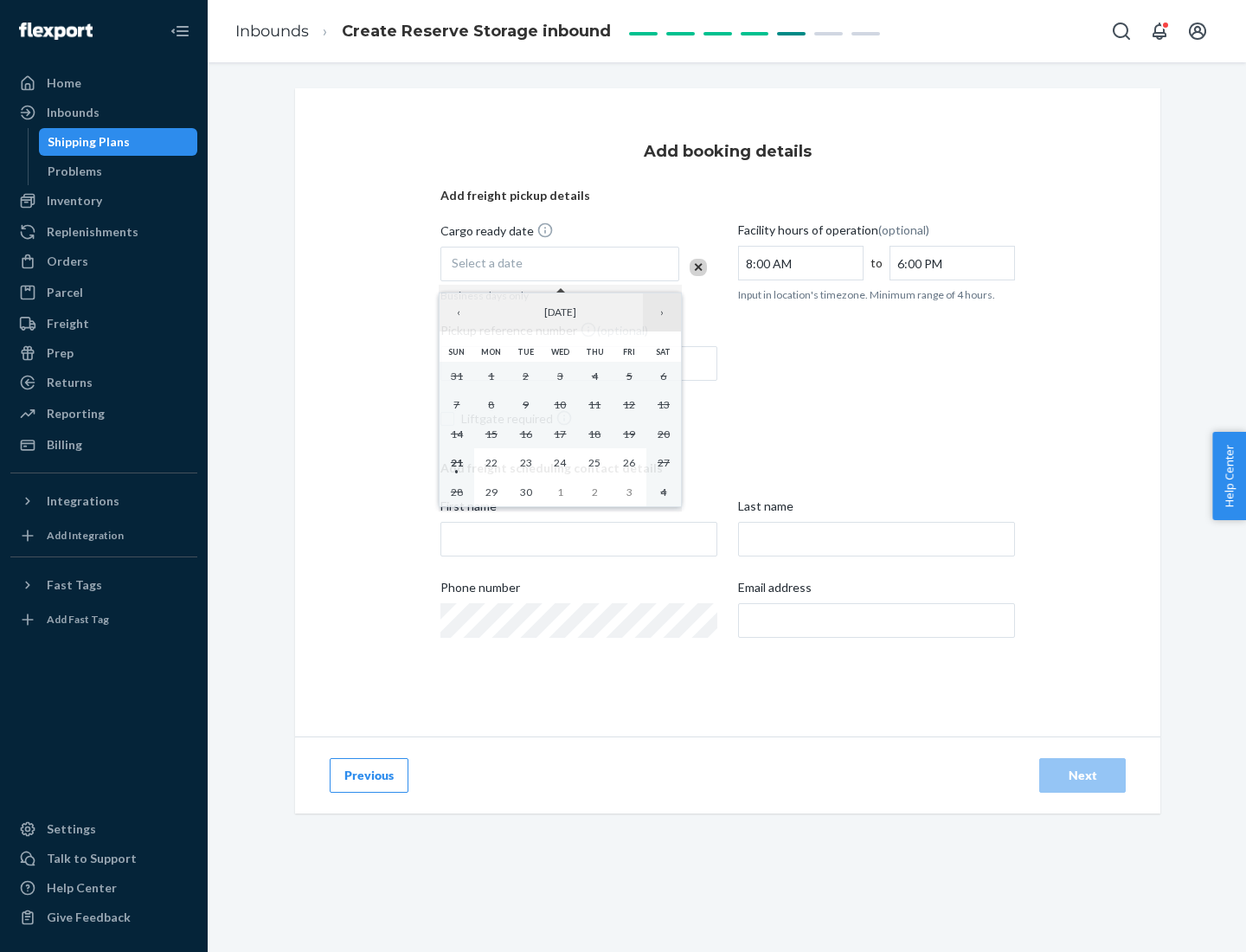
click at [662, 312] on button "›" at bounding box center [661, 312] width 38 height 38
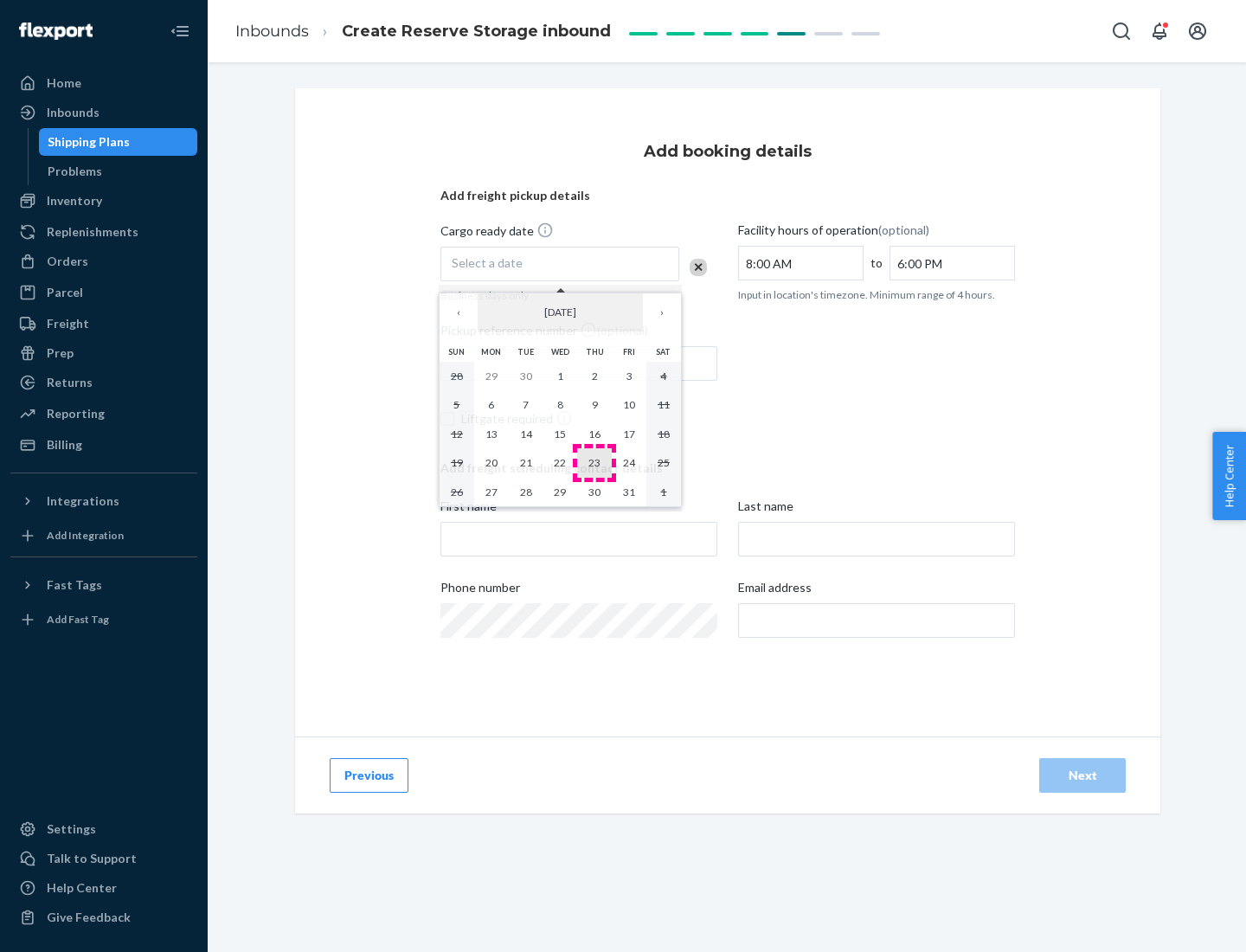
click at [595, 462] on abbr "23" at bounding box center [595, 462] width 12 height 13
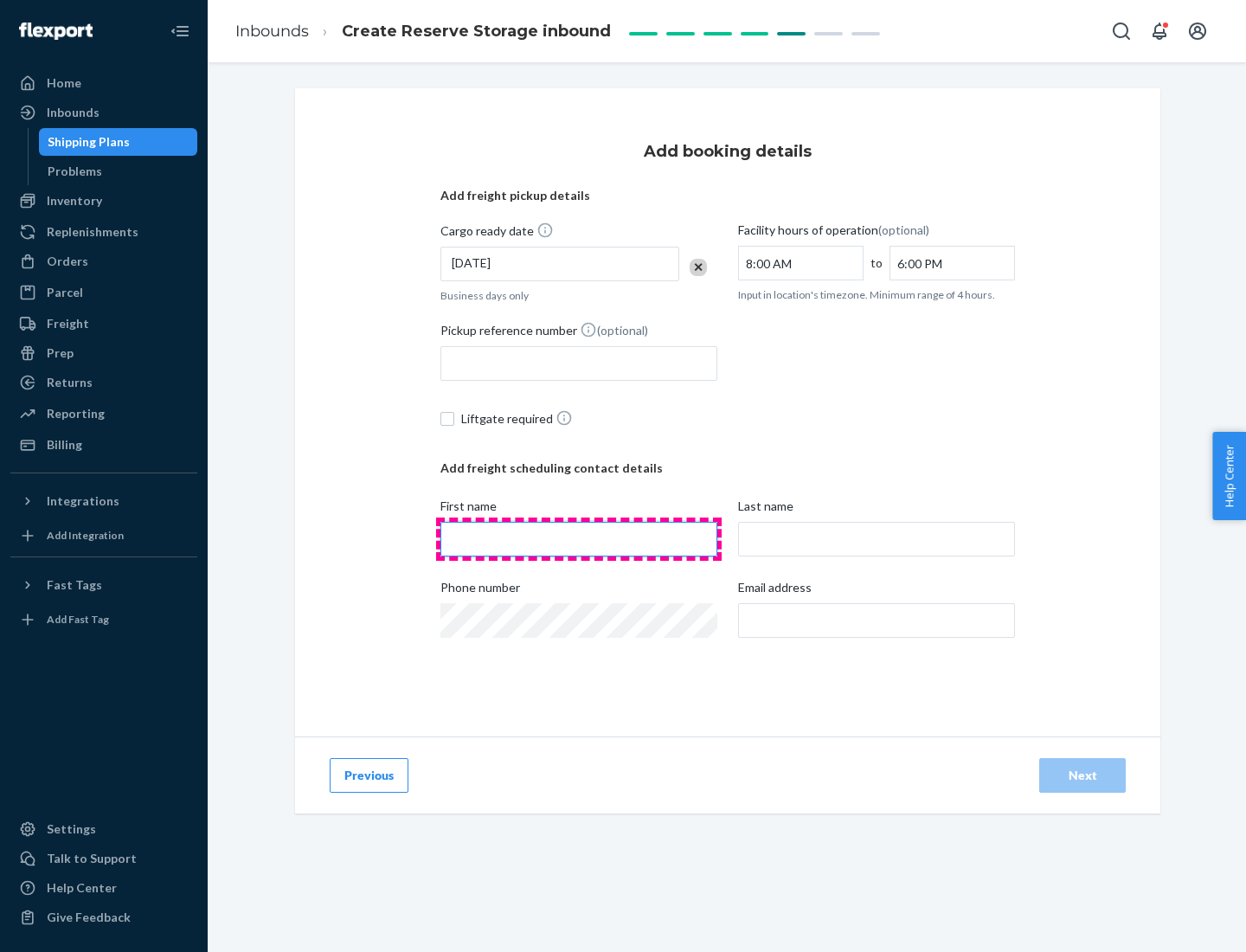
click at [579, 539] on input "First name" at bounding box center [578, 539] width 276 height 35
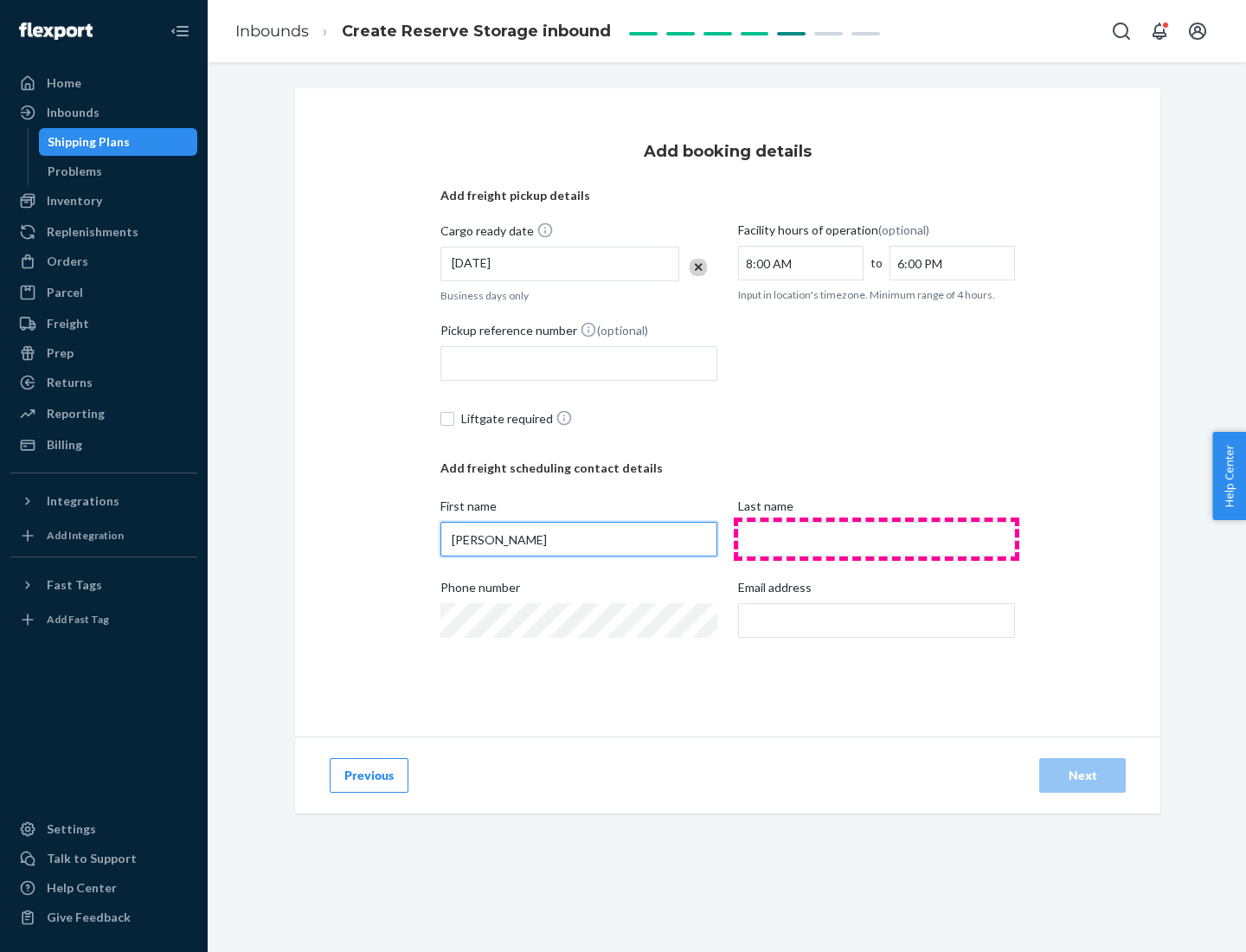
type input "[PERSON_NAME]"
click at [876, 539] on input "Last name" at bounding box center [875, 539] width 276 height 35
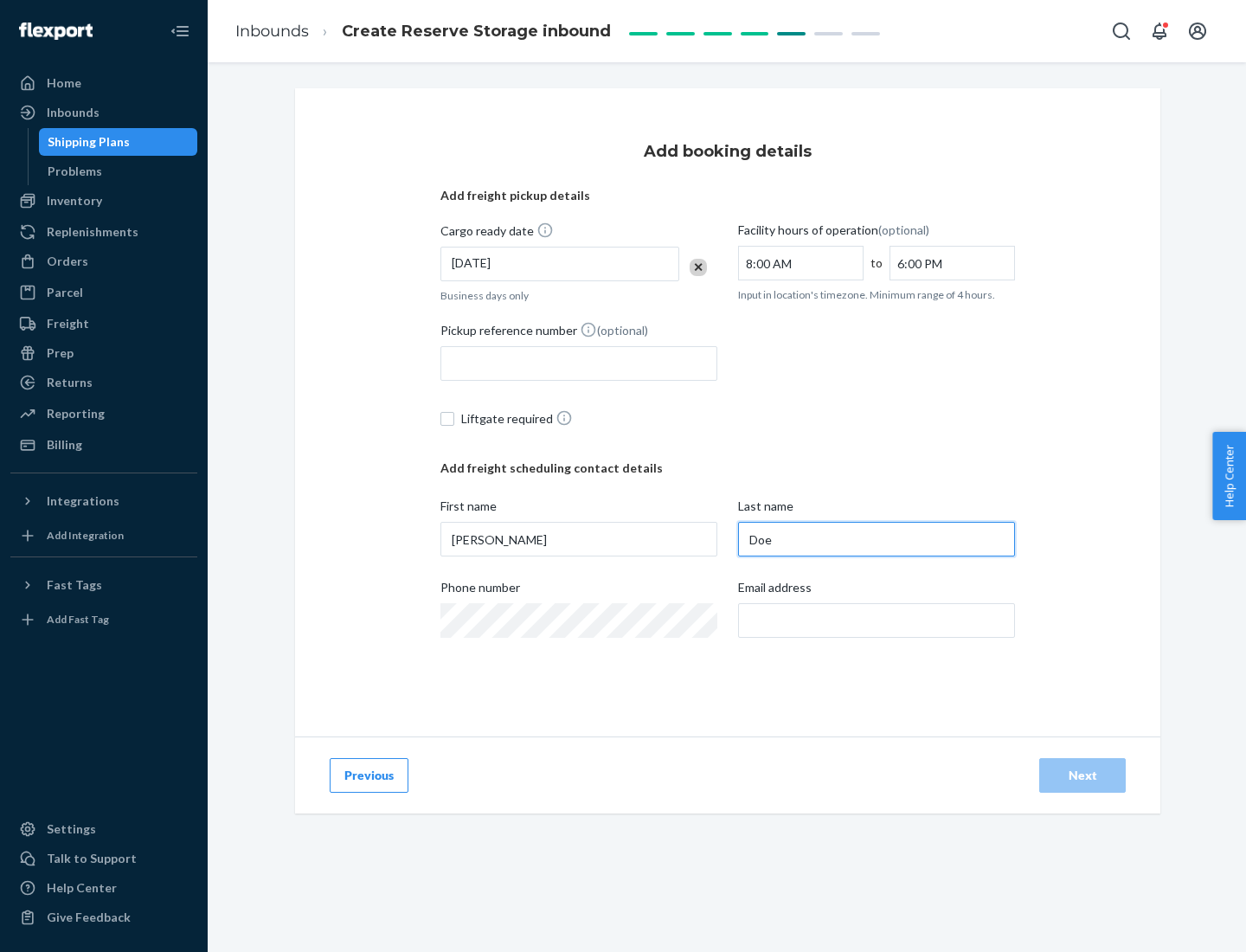
type input "Doe"
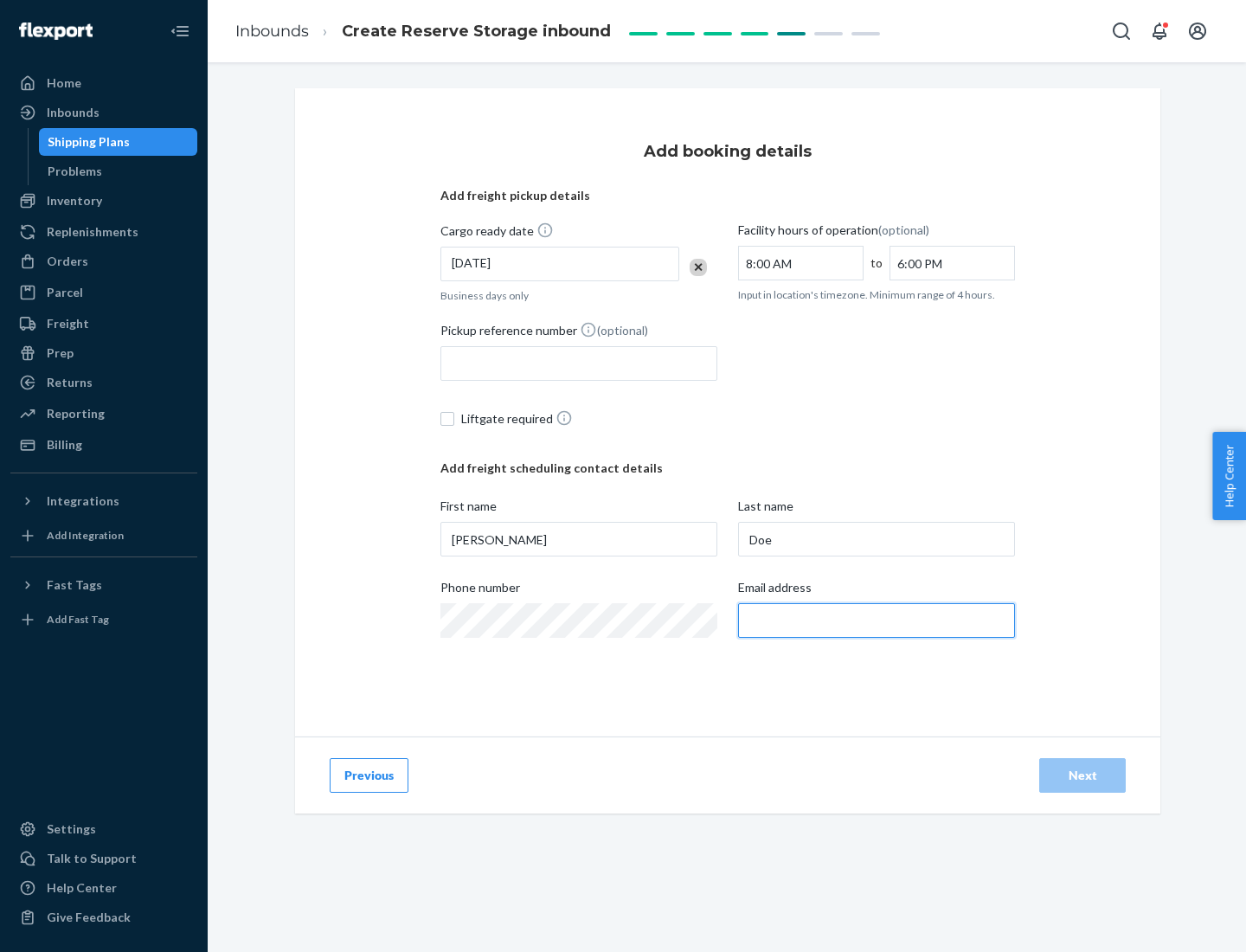
click at [876, 620] on input "Email address" at bounding box center [875, 620] width 276 height 35
type input "[EMAIL_ADDRESS][DOMAIN_NAME]"
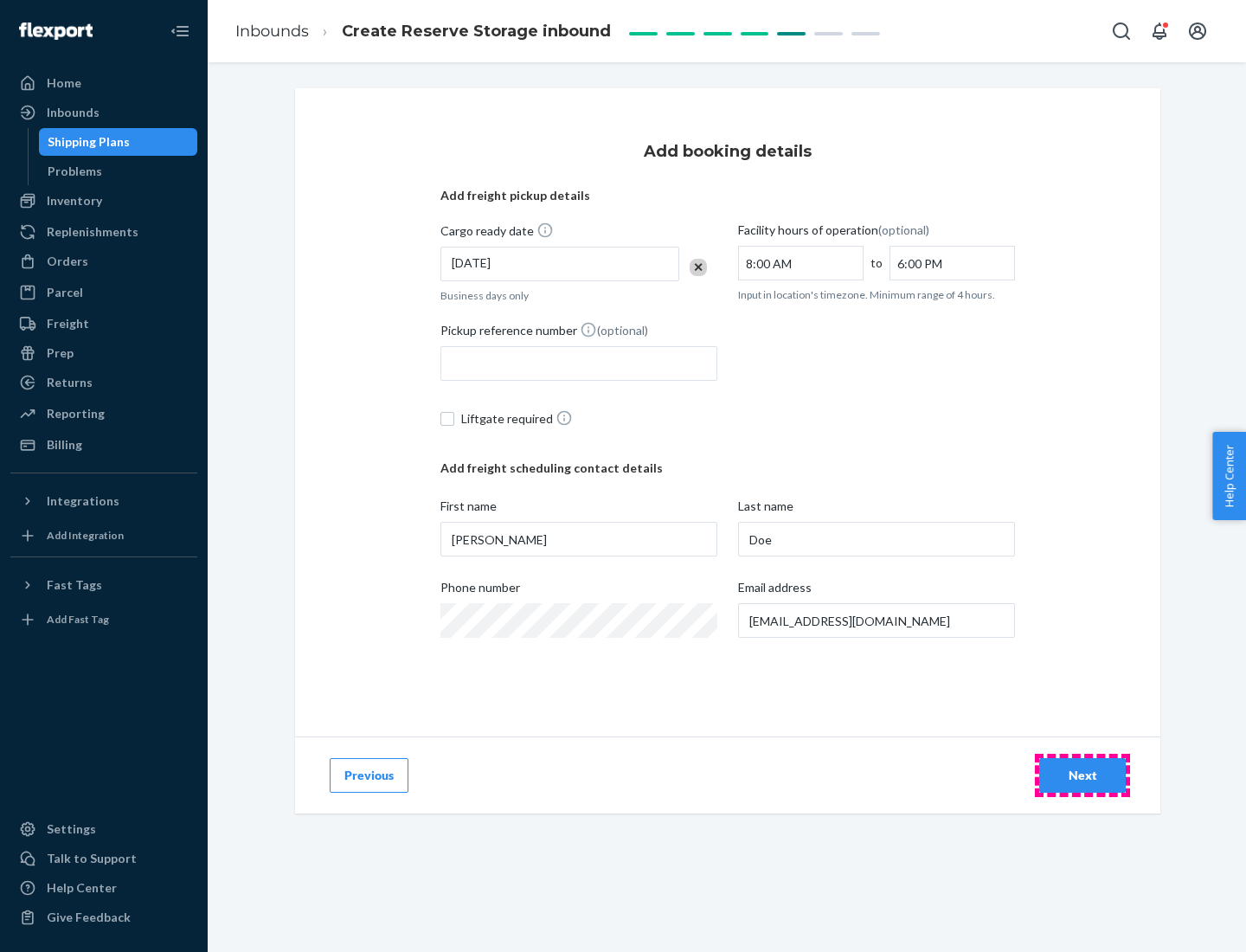
click at [1082, 775] on div "Next" at bounding box center [1082, 774] width 57 height 17
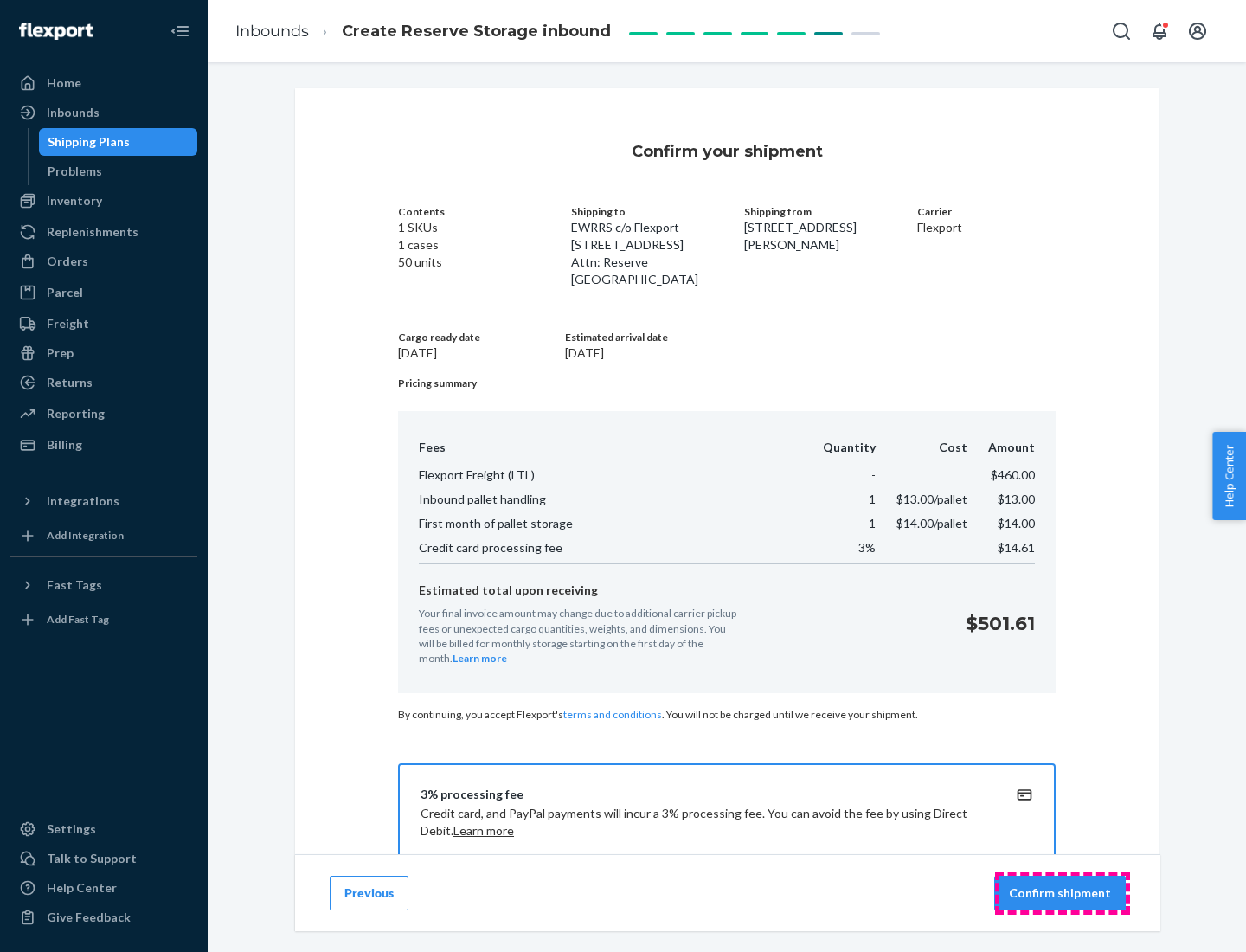
scroll to position [249, 0]
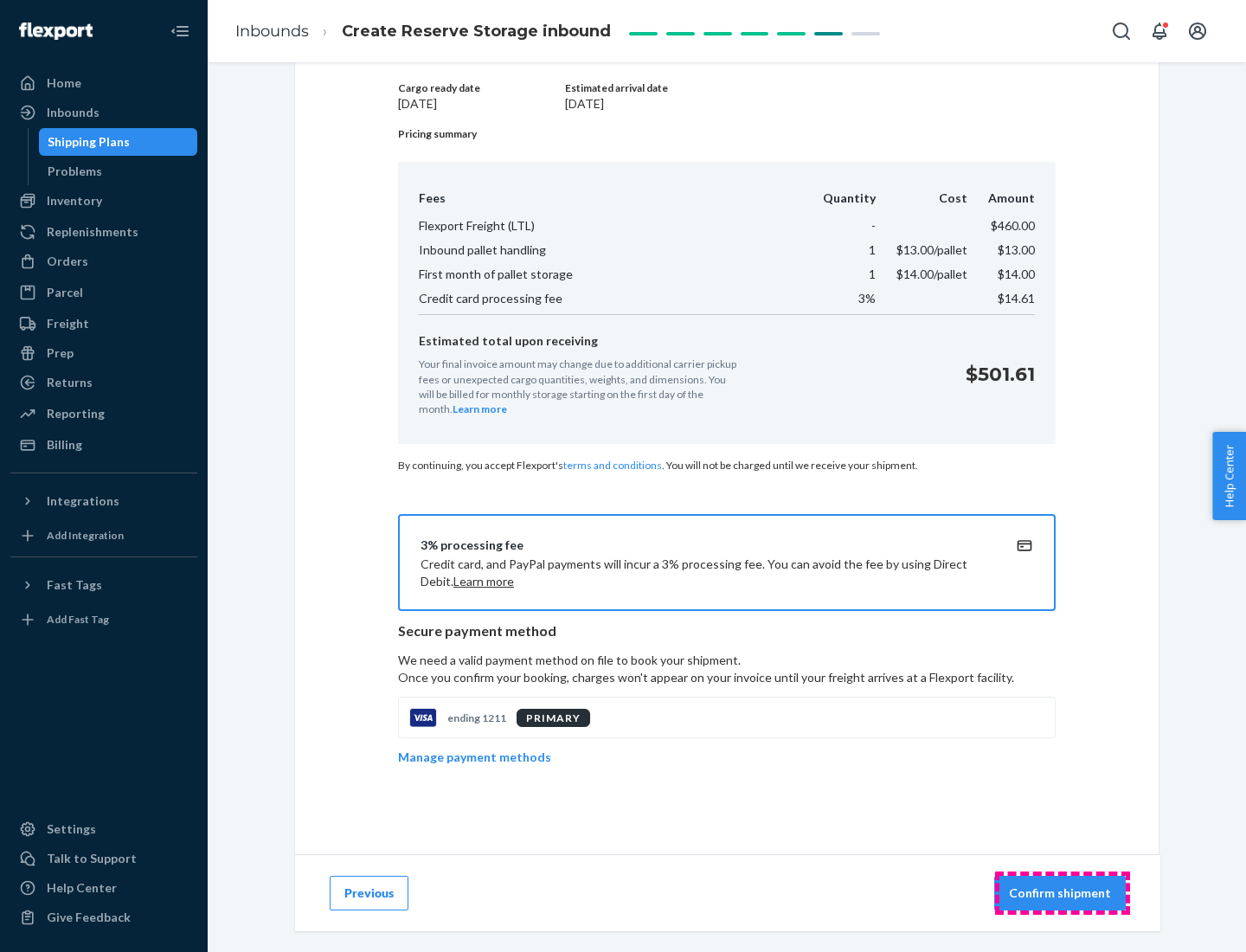
click at [1061, 892] on p "Confirm shipment" at bounding box center [1059, 892] width 102 height 17
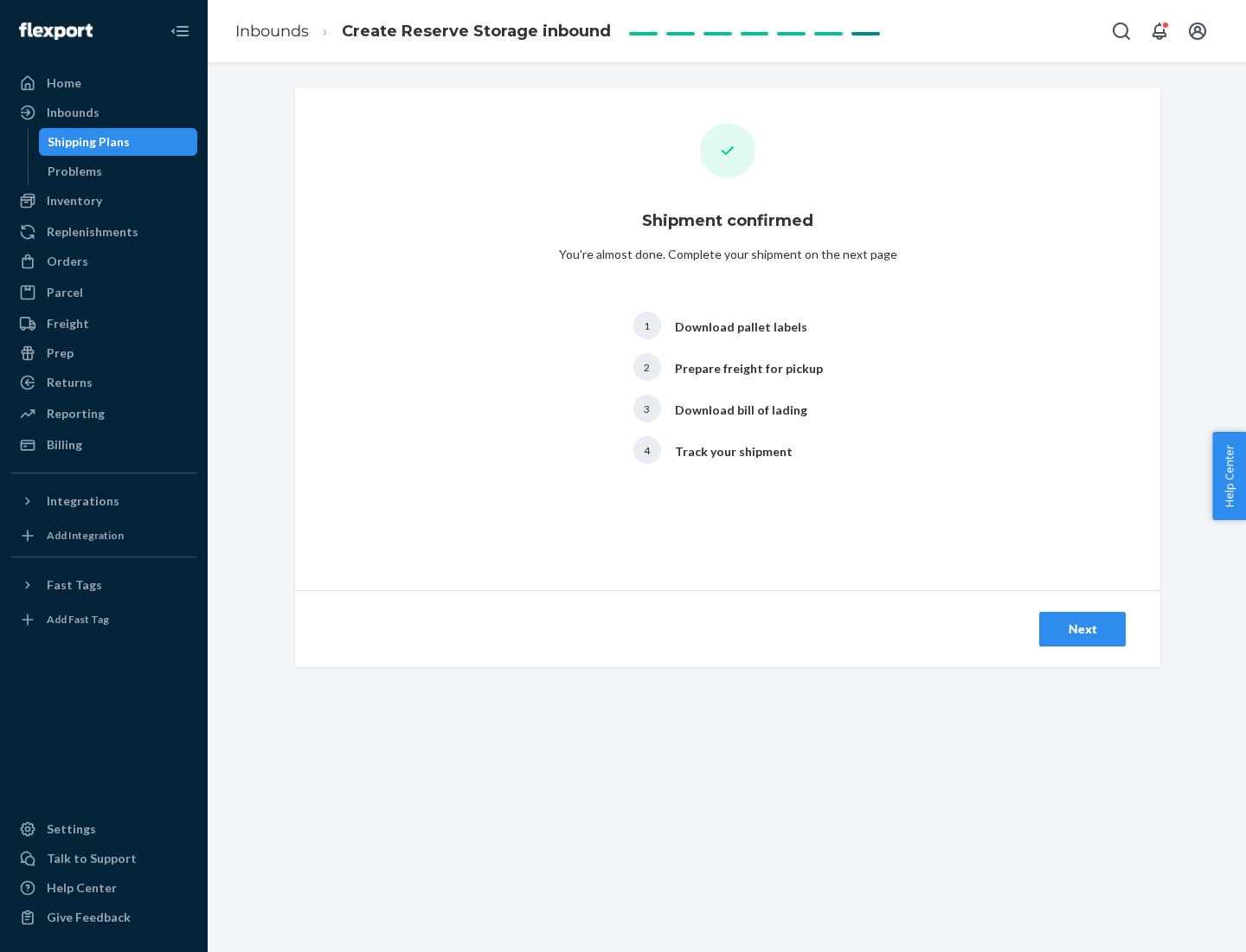
click at [1082, 629] on div "Next" at bounding box center [1082, 628] width 57 height 17
